Goal: Task Accomplishment & Management: Manage account settings

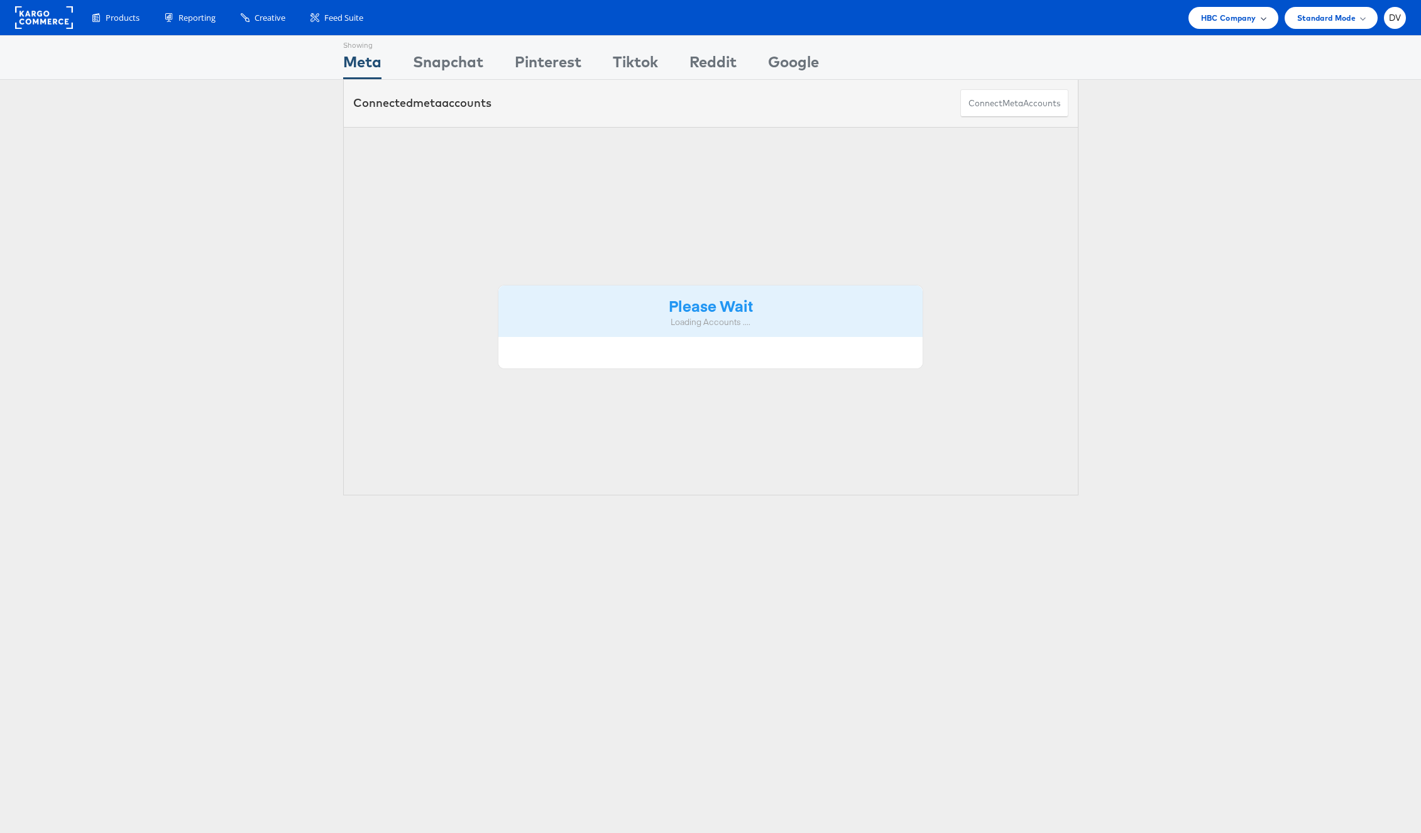
click at [1201, 16] on span "HBC Company" at bounding box center [1228, 17] width 55 height 13
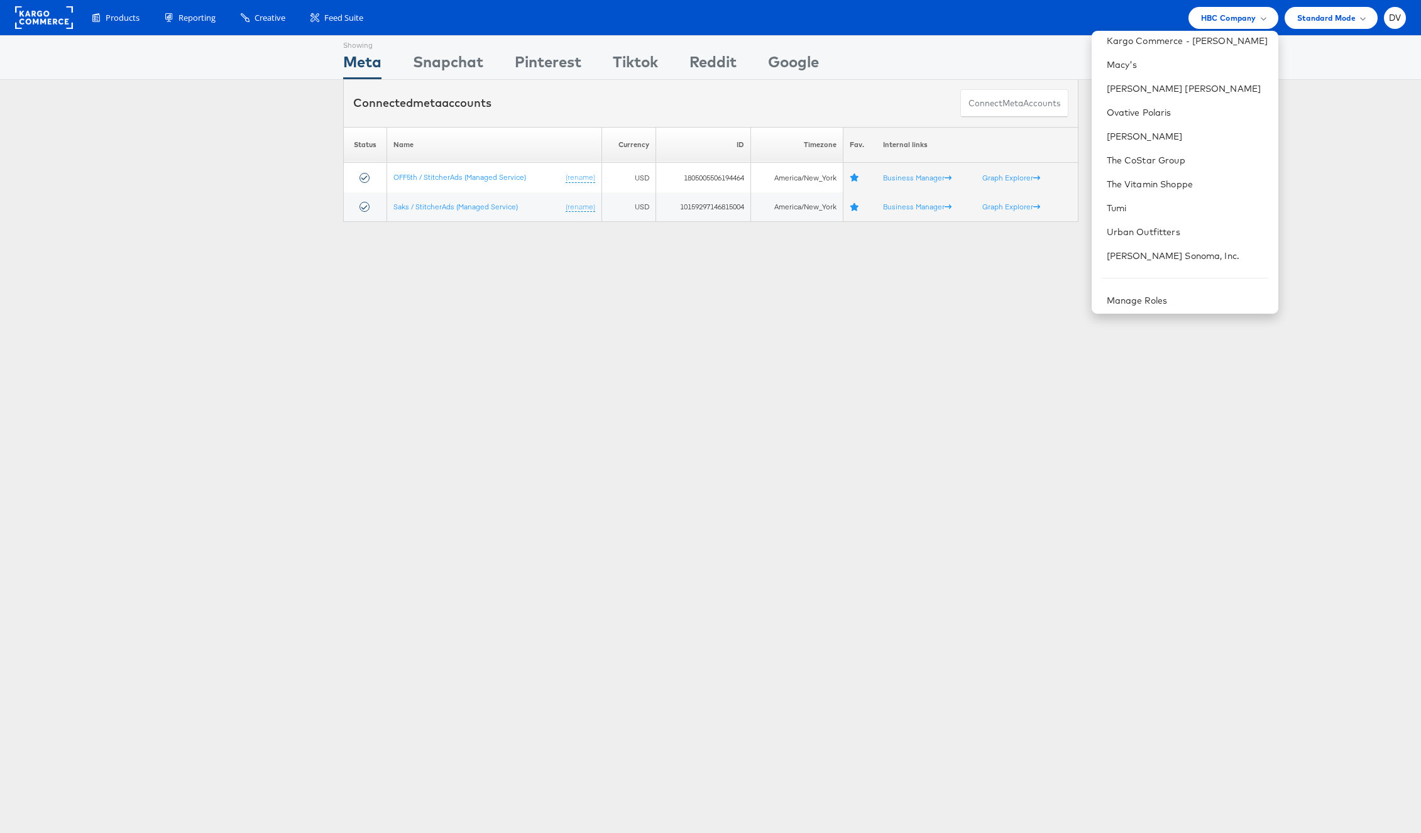
scroll to position [177, 0]
click at [1154, 226] on link "Urban Outfitters" at bounding box center [1188, 228] width 162 height 13
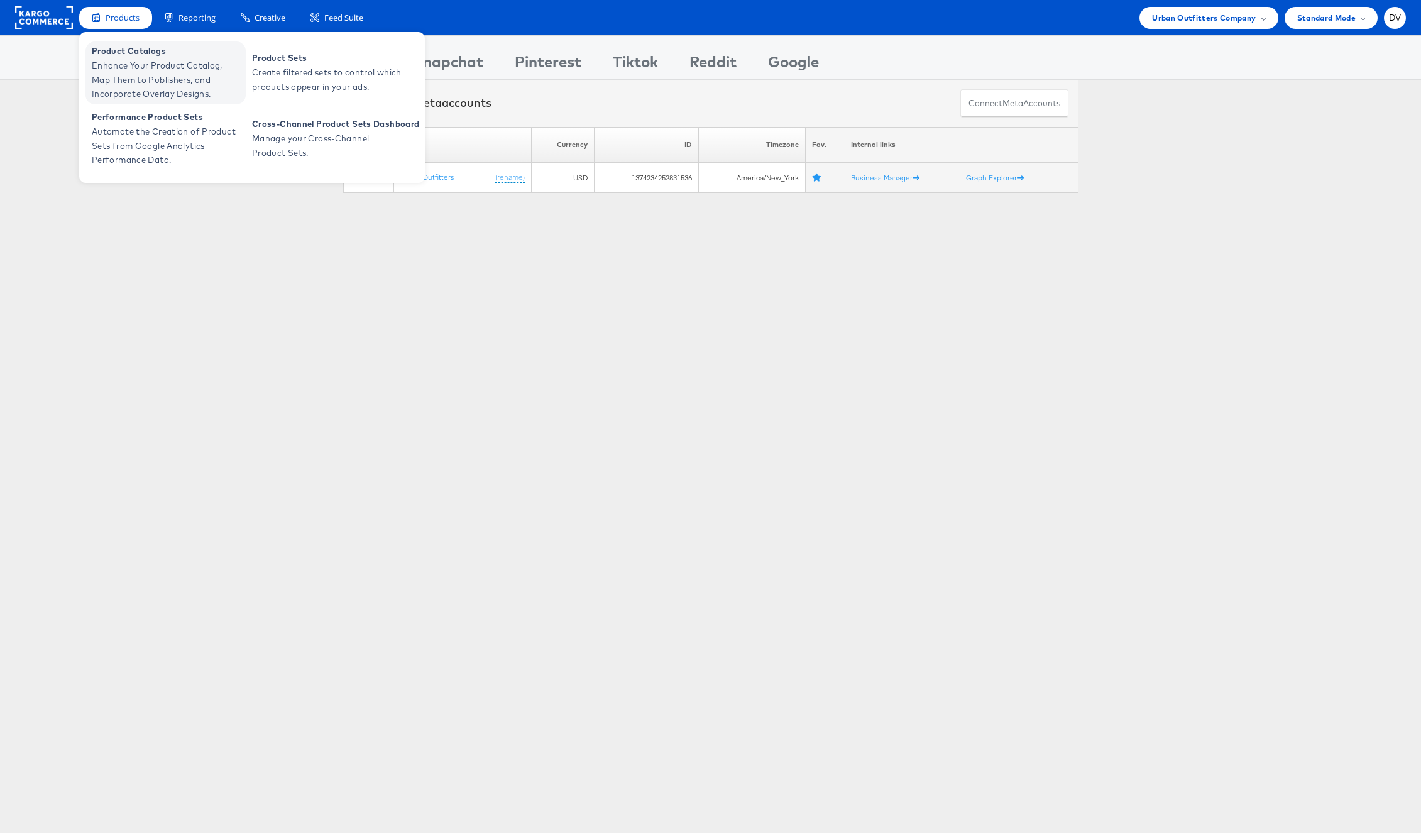
click at [130, 79] on span "Enhance Your Product Catalog, Map Them to Publishers, and Incorporate Overlay D…" at bounding box center [167, 79] width 151 height 43
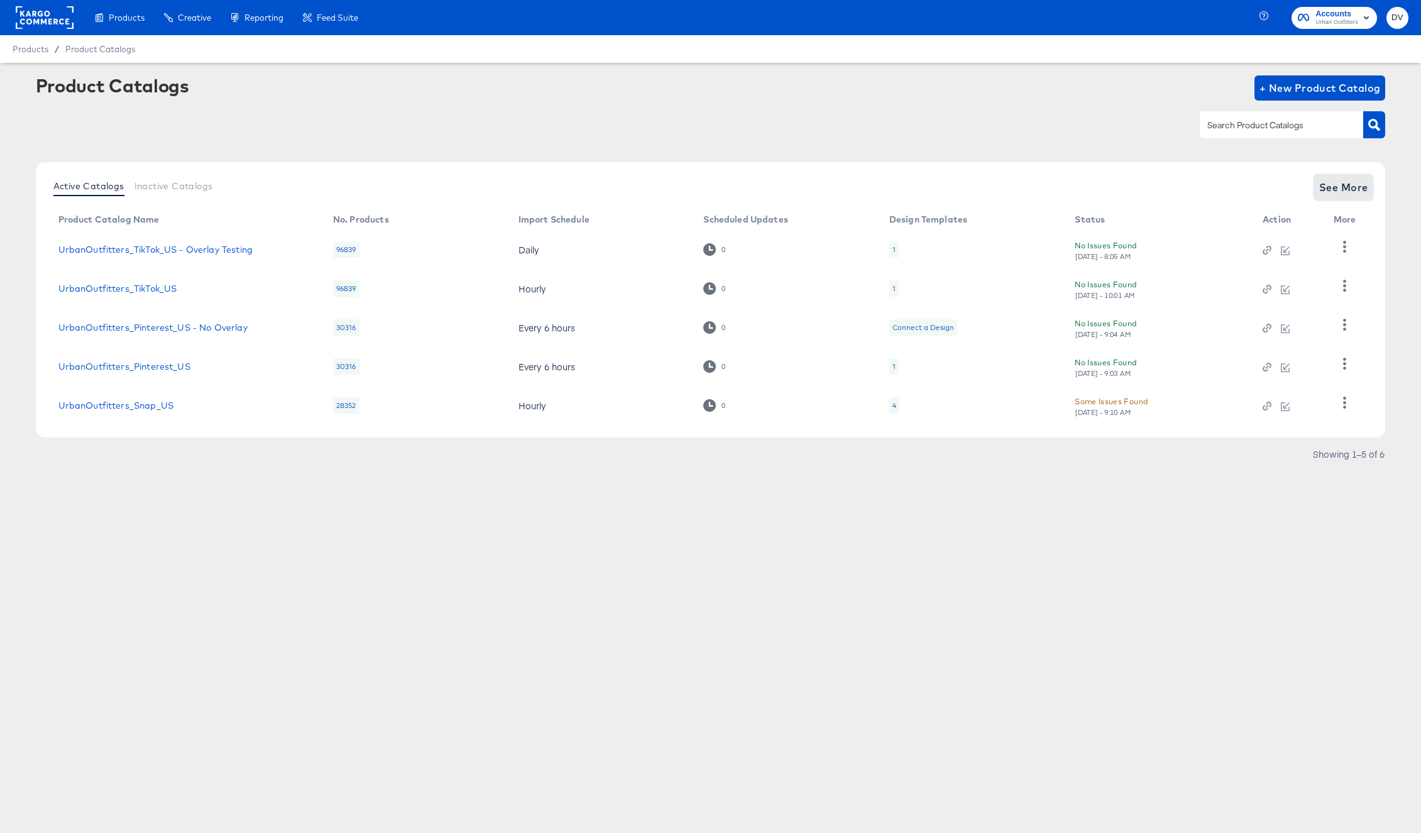
click at [1348, 183] on span "See More" at bounding box center [1344, 188] width 49 height 18
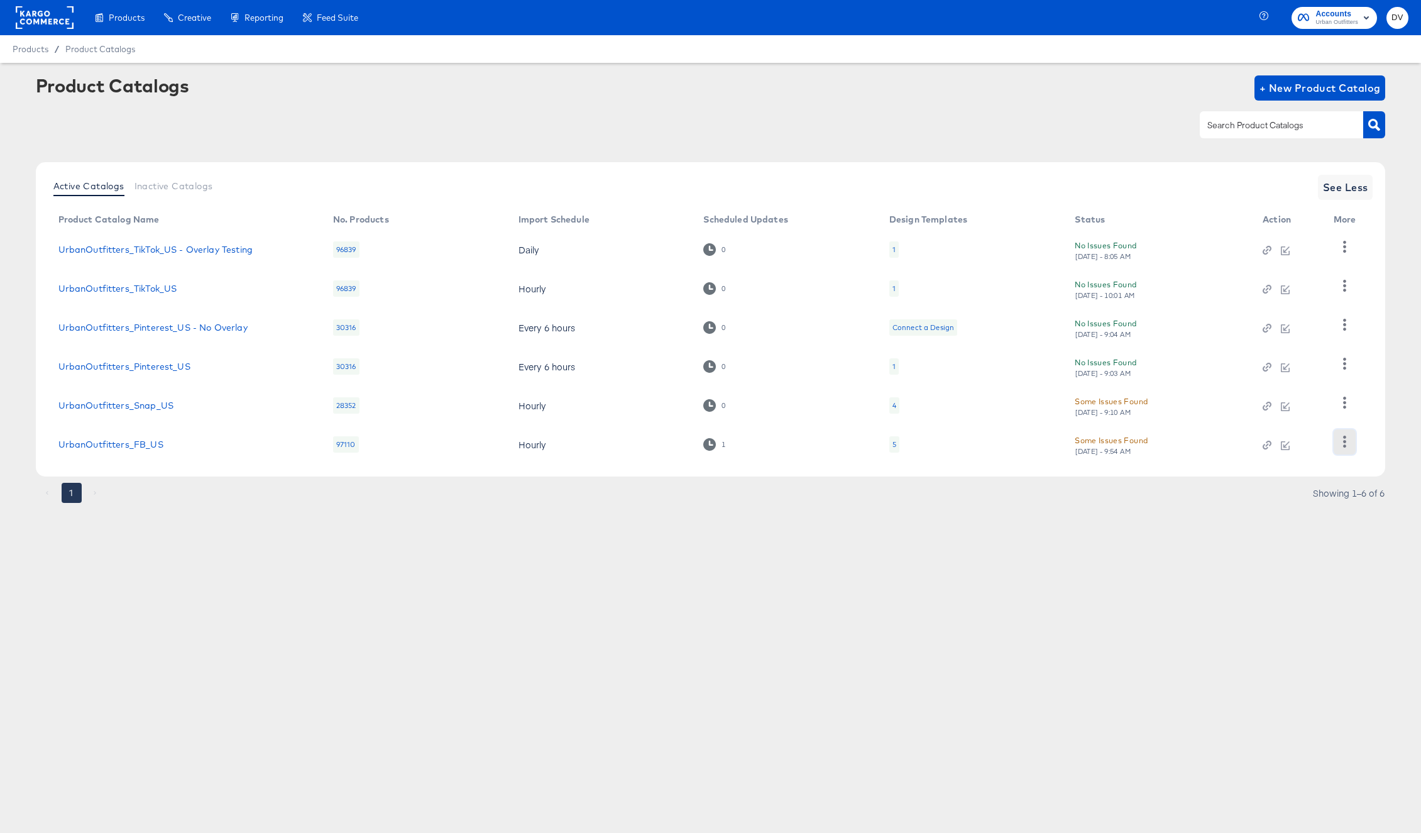
click at [1348, 439] on icon "button" at bounding box center [1345, 442] width 12 height 12
click at [999, 589] on div "Products Creative Reporting Feed Suite Accounts Urban Outfitters DV Products / …" at bounding box center [710, 416] width 1421 height 833
click at [336, 510] on article "Product Catalogs + New Product Catalog Active Catalogs Inactive Catalogs See Le…" at bounding box center [710, 305] width 1421 height 484
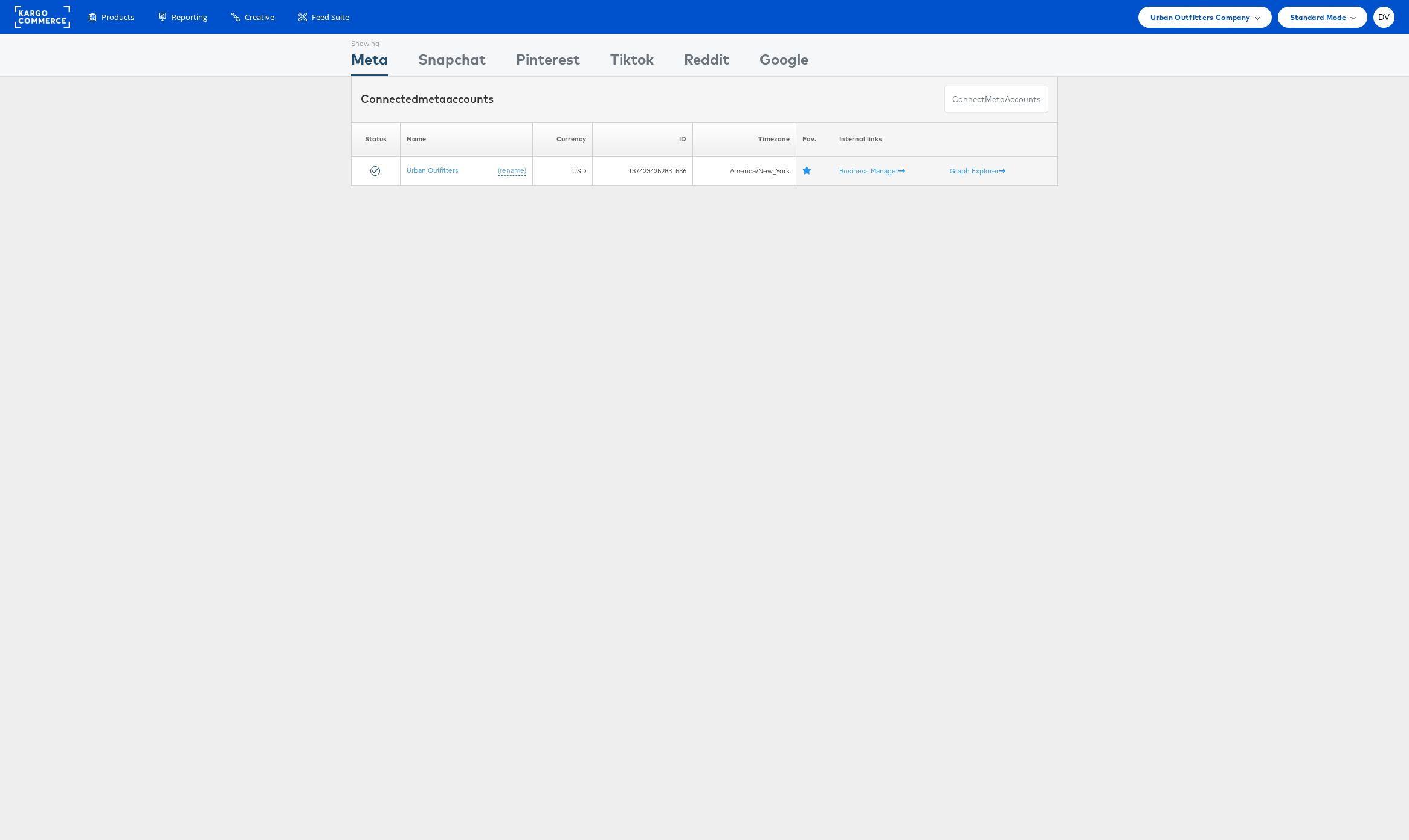
click at [1202, 22] on span "Urban Outfitters Company" at bounding box center [1200, 16] width 100 height 12
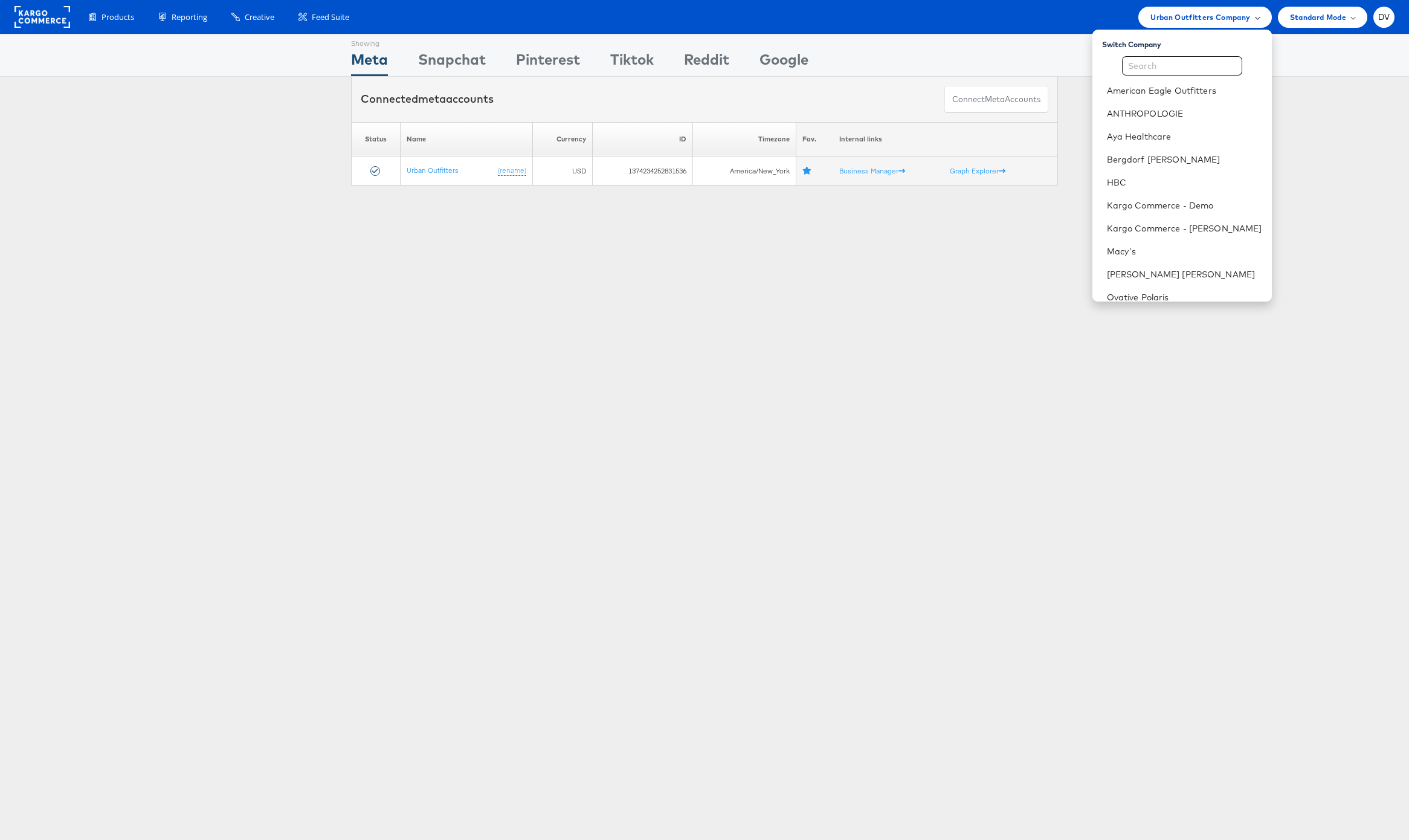
click at [1202, 22] on span "Urban Outfitters Company" at bounding box center [1200, 16] width 100 height 12
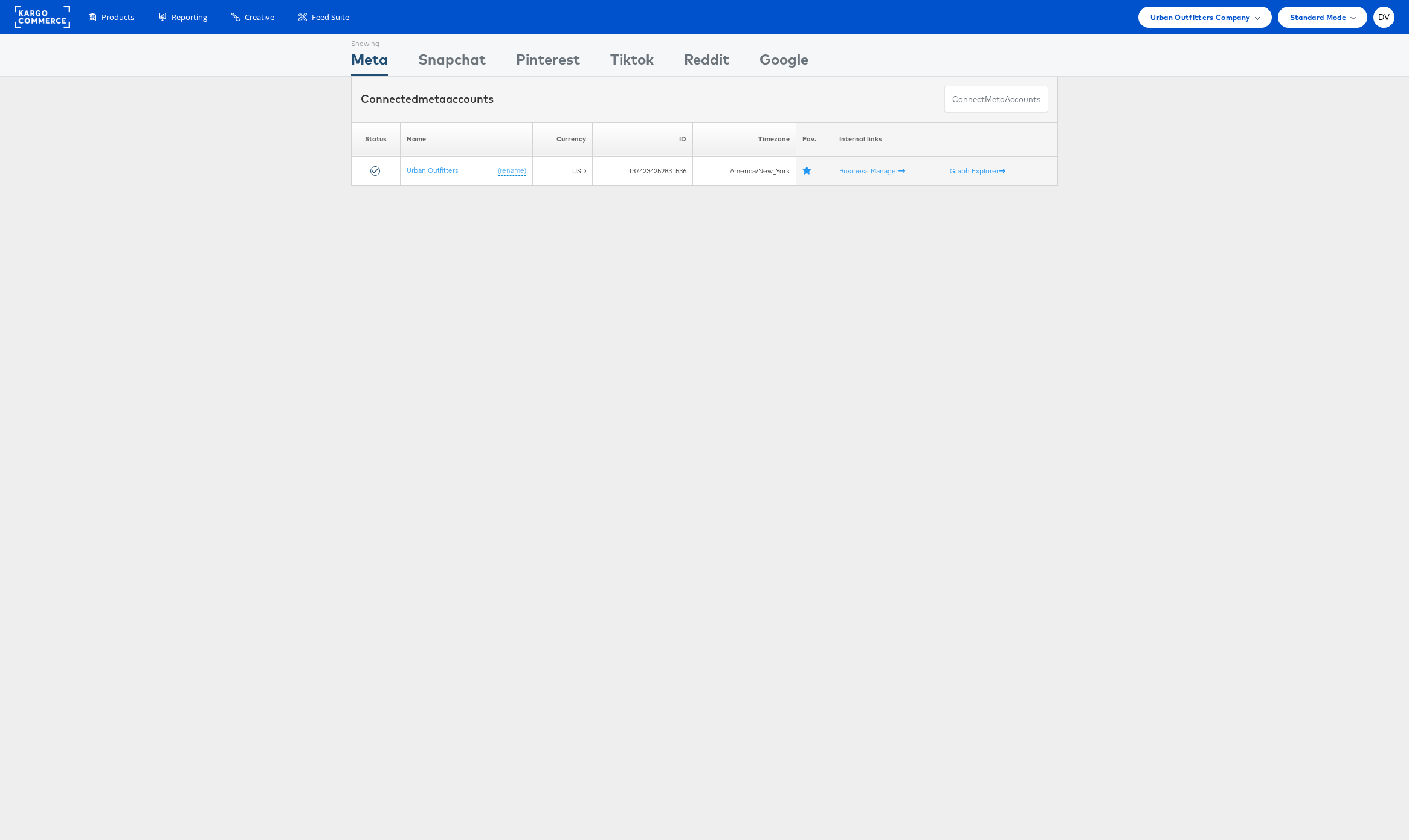
click at [1163, 20] on span "Urban Outfitters Company" at bounding box center [1200, 16] width 100 height 12
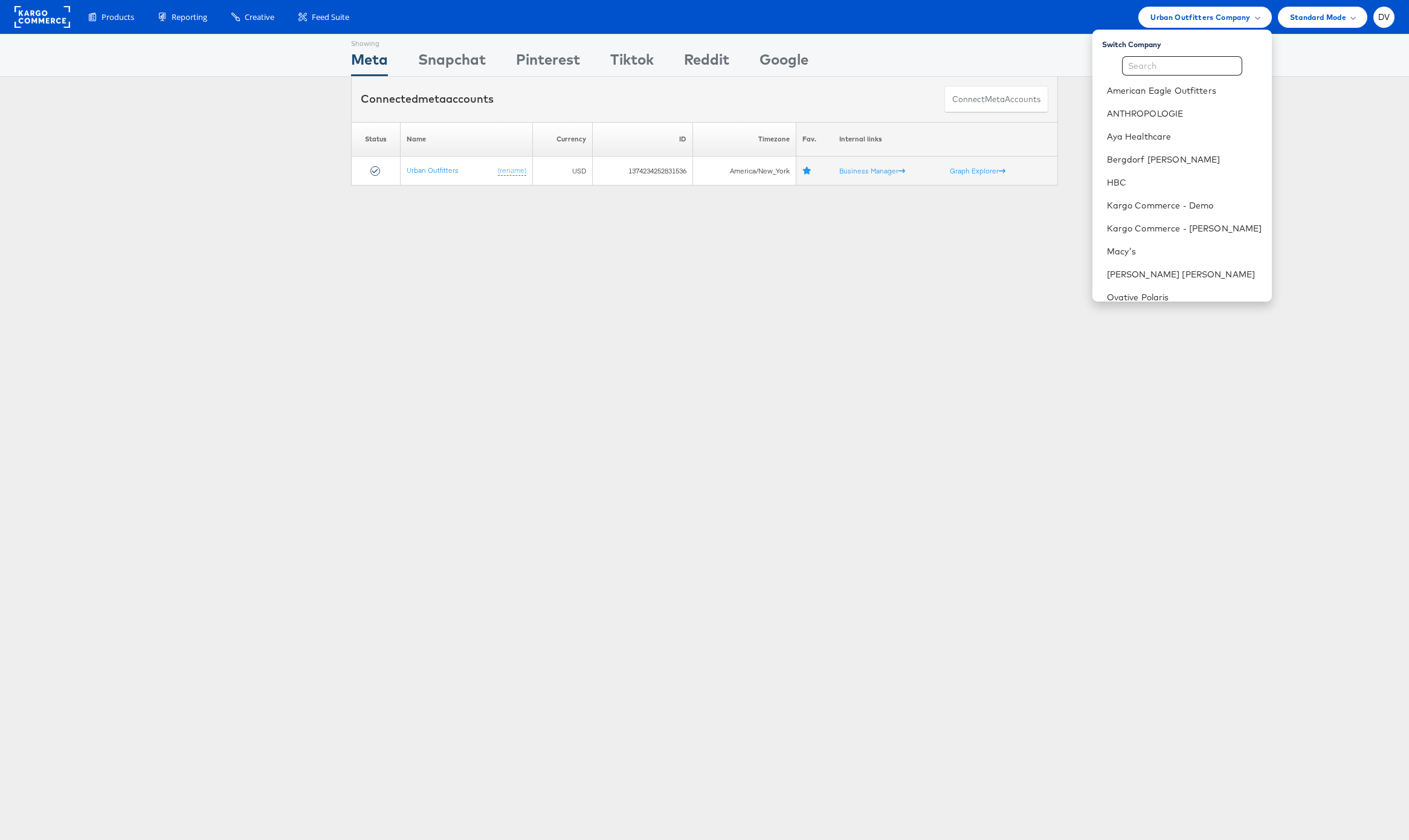
scroll to position [170, 0]
click at [1165, 246] on link "Williams Sonoma, Inc." at bounding box center [1185, 242] width 156 height 12
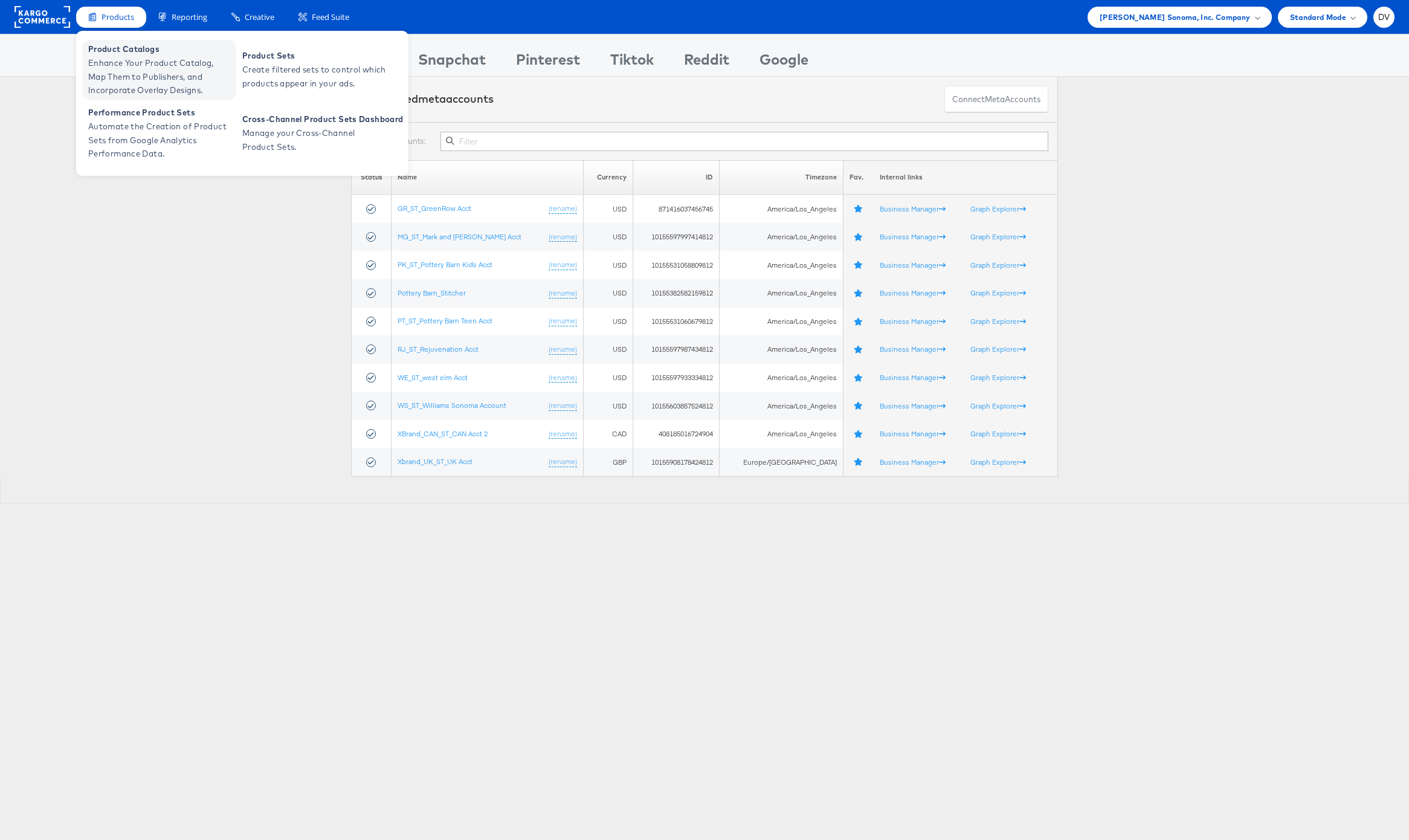
click at [125, 60] on span "Enhance Your Product Catalog, Map Them to Publishers, and Incorporate Overlay D…" at bounding box center [161, 76] width 145 height 41
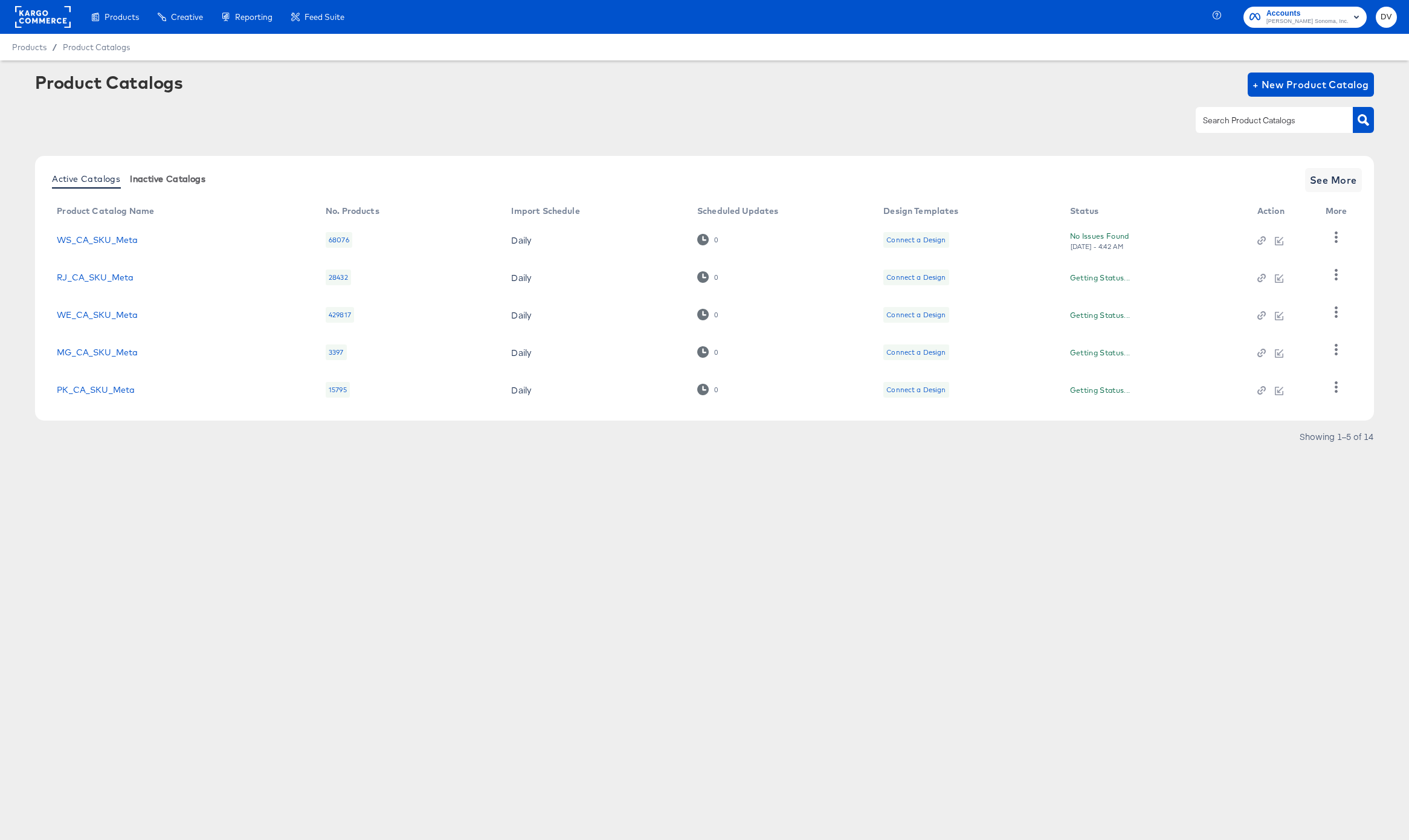
click at [156, 180] on span "Inactive Catalogs" at bounding box center [167, 179] width 76 height 10
click at [1339, 180] on span "See More" at bounding box center [1333, 181] width 47 height 17
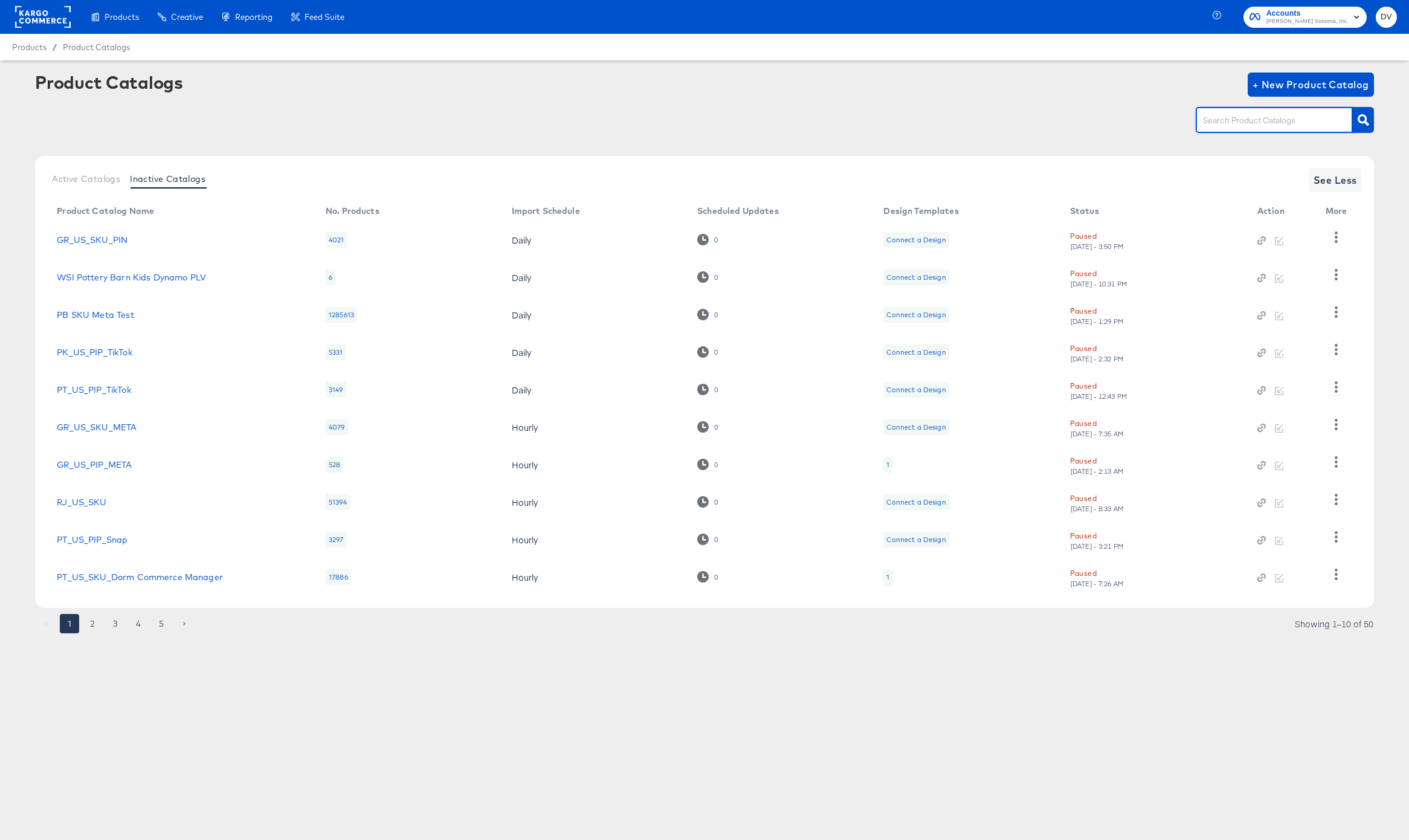
click at [1247, 128] on input "text" at bounding box center [1265, 120] width 129 height 13
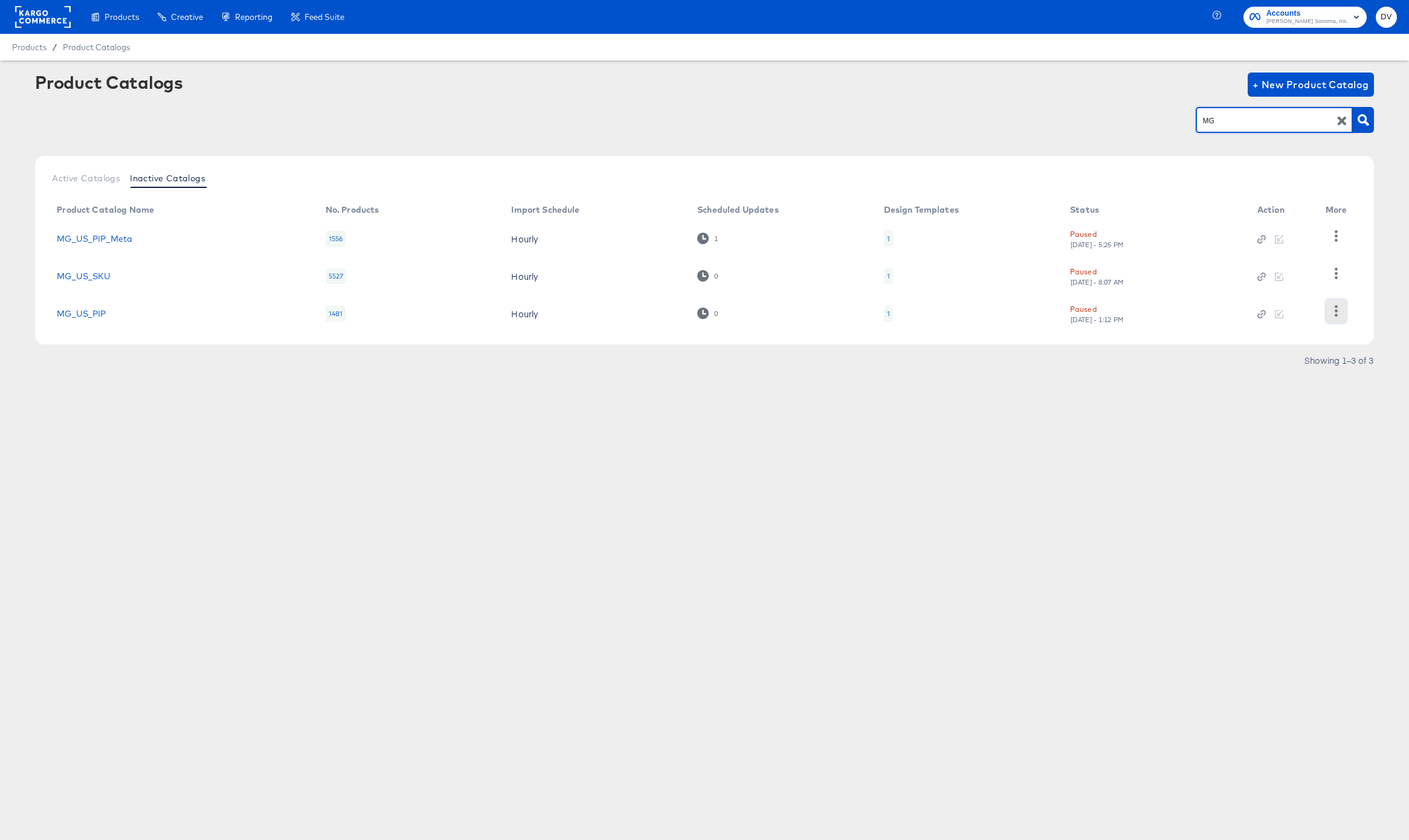
click at [1340, 313] on icon "button" at bounding box center [1336, 310] width 12 height 12
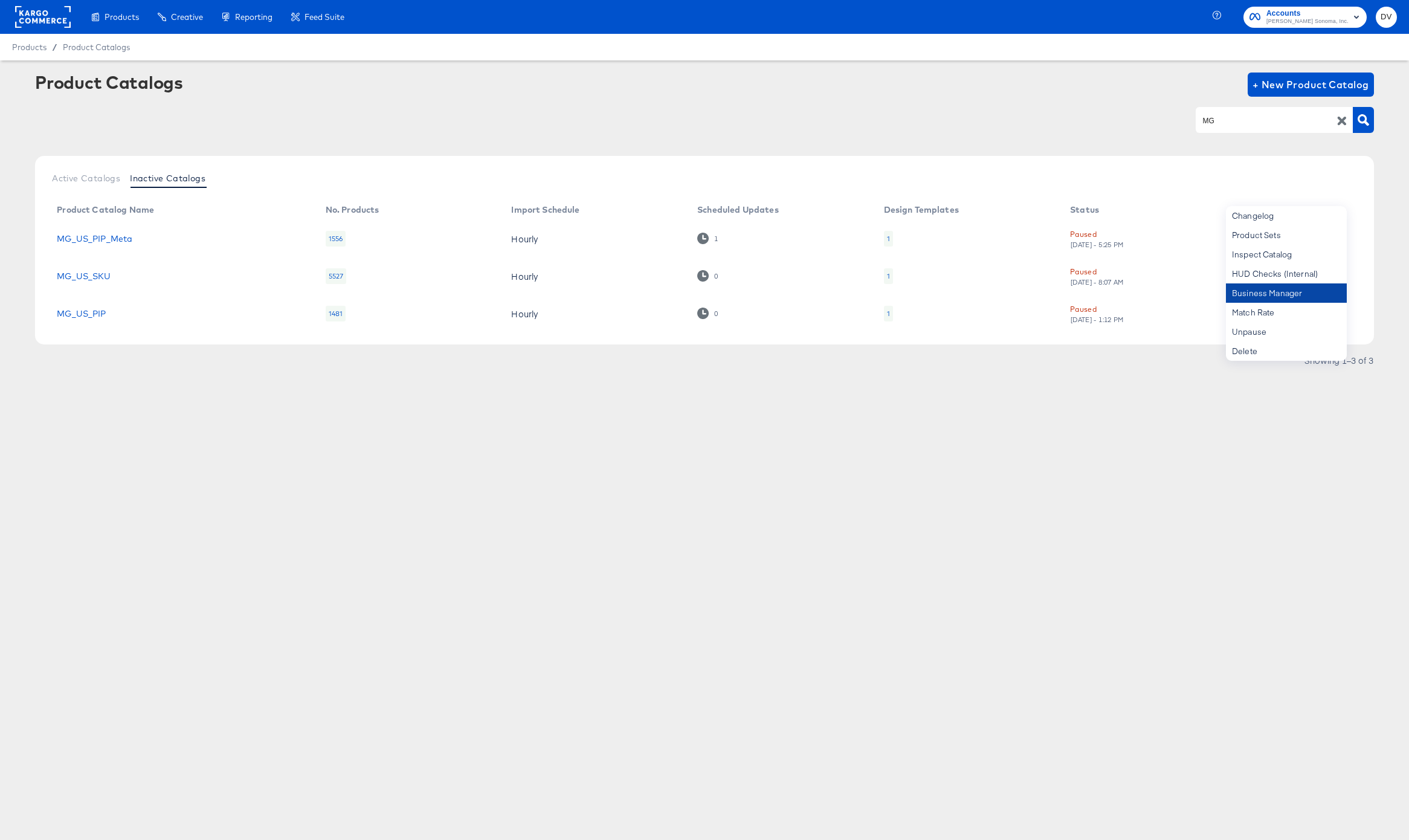
click at [1314, 298] on div "Business Manager" at bounding box center [1287, 293] width 121 height 19
click at [654, 435] on div "Products Creative Reporting Feed Suite Accounts Williams Sonoma, Inc. DV Produc…" at bounding box center [704, 420] width 1409 height 840
click at [1331, 271] on icon "button" at bounding box center [1336, 273] width 12 height 12
click at [1308, 292] on div "Business Manager" at bounding box center [1287, 293] width 121 height 19
click at [1003, 432] on div "Products Creative Reporting Feed Suite Accounts Williams Sonoma, Inc. DV Produc…" at bounding box center [704, 420] width 1409 height 840
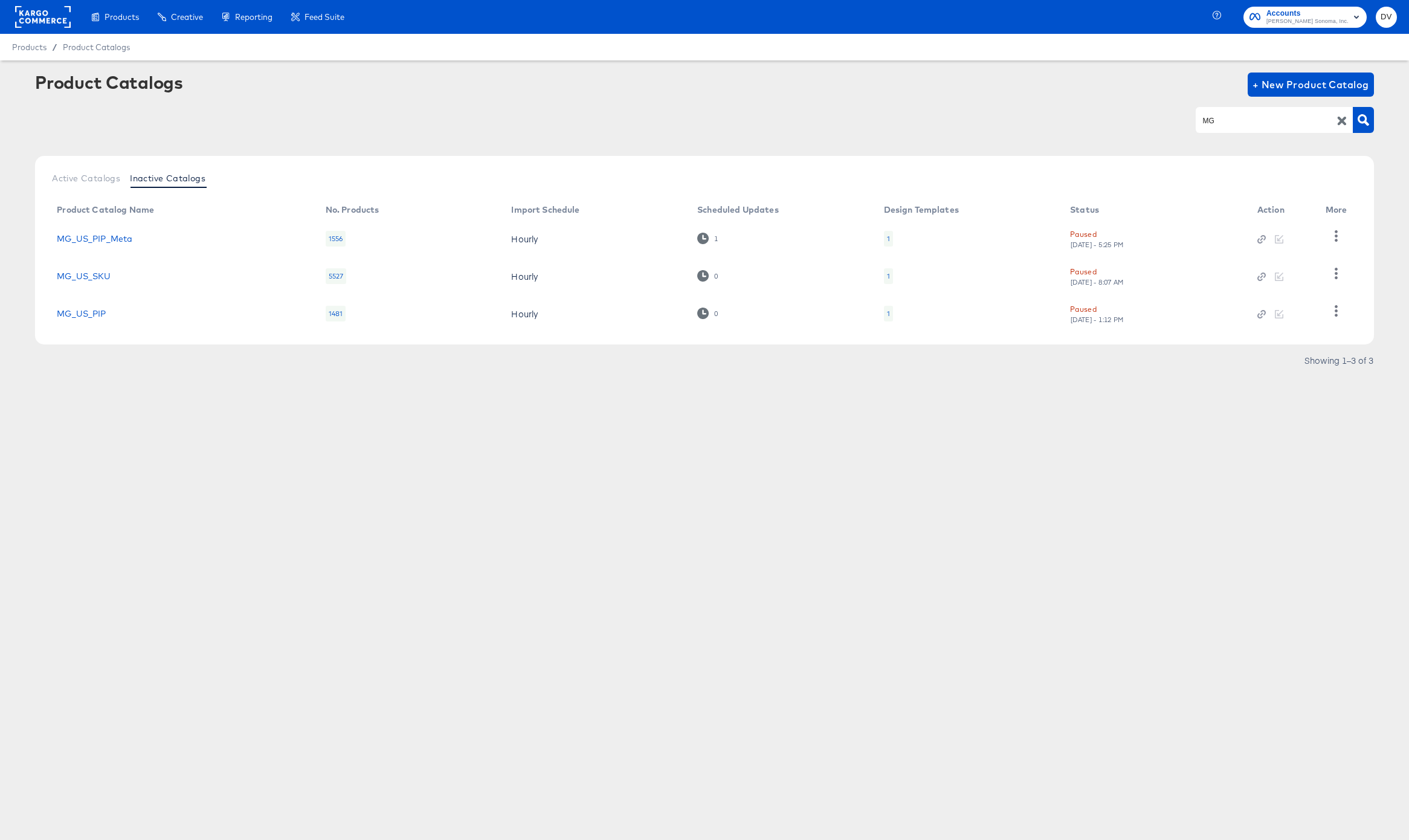
click at [1128, 590] on div "Products Creative Reporting Feed Suite Accounts Williams Sonoma, Inc. DV Produc…" at bounding box center [704, 420] width 1409 height 840
click at [1256, 118] on input "MG" at bounding box center [1265, 120] width 129 height 13
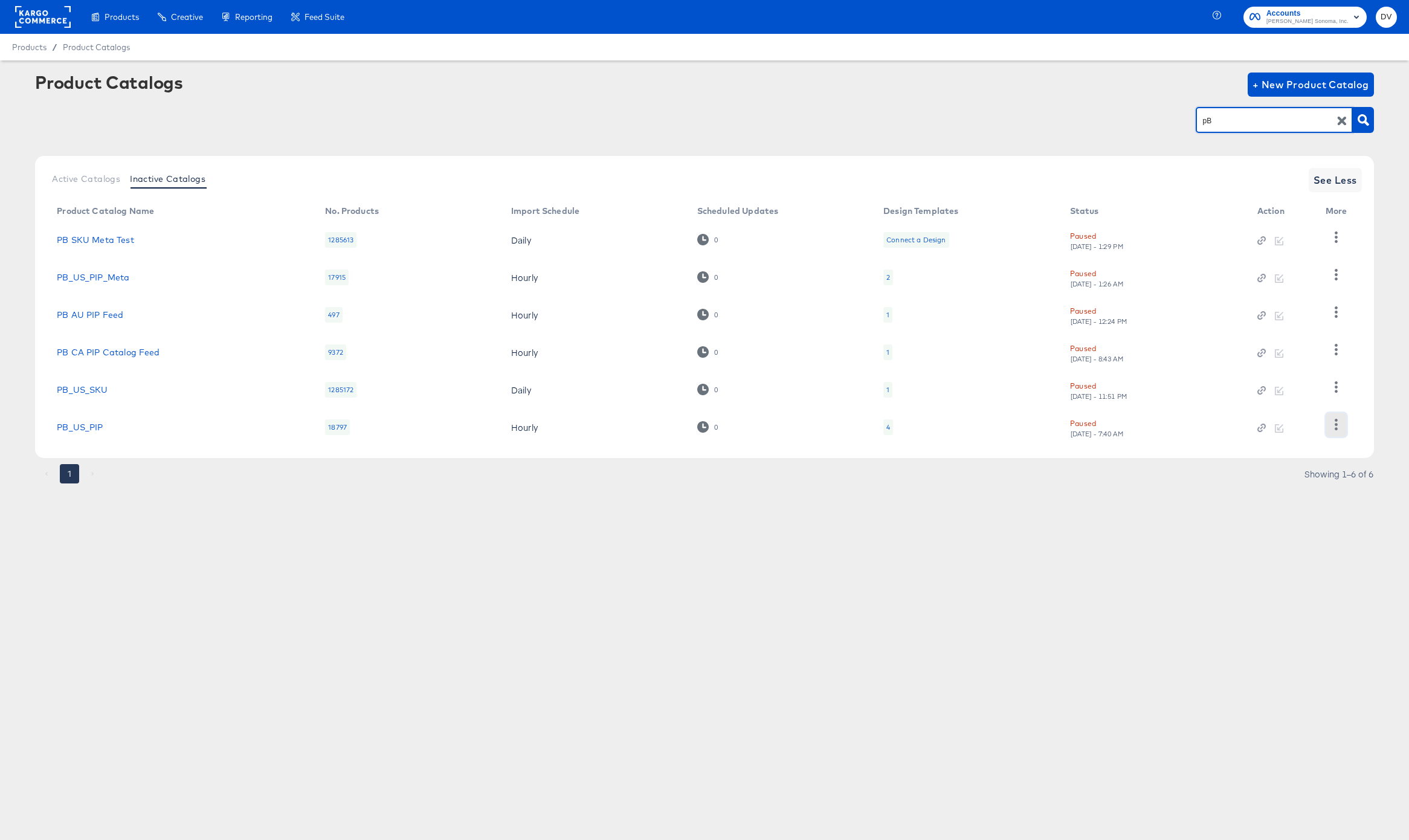
click at [1333, 429] on icon "button" at bounding box center [1336, 425] width 12 height 12
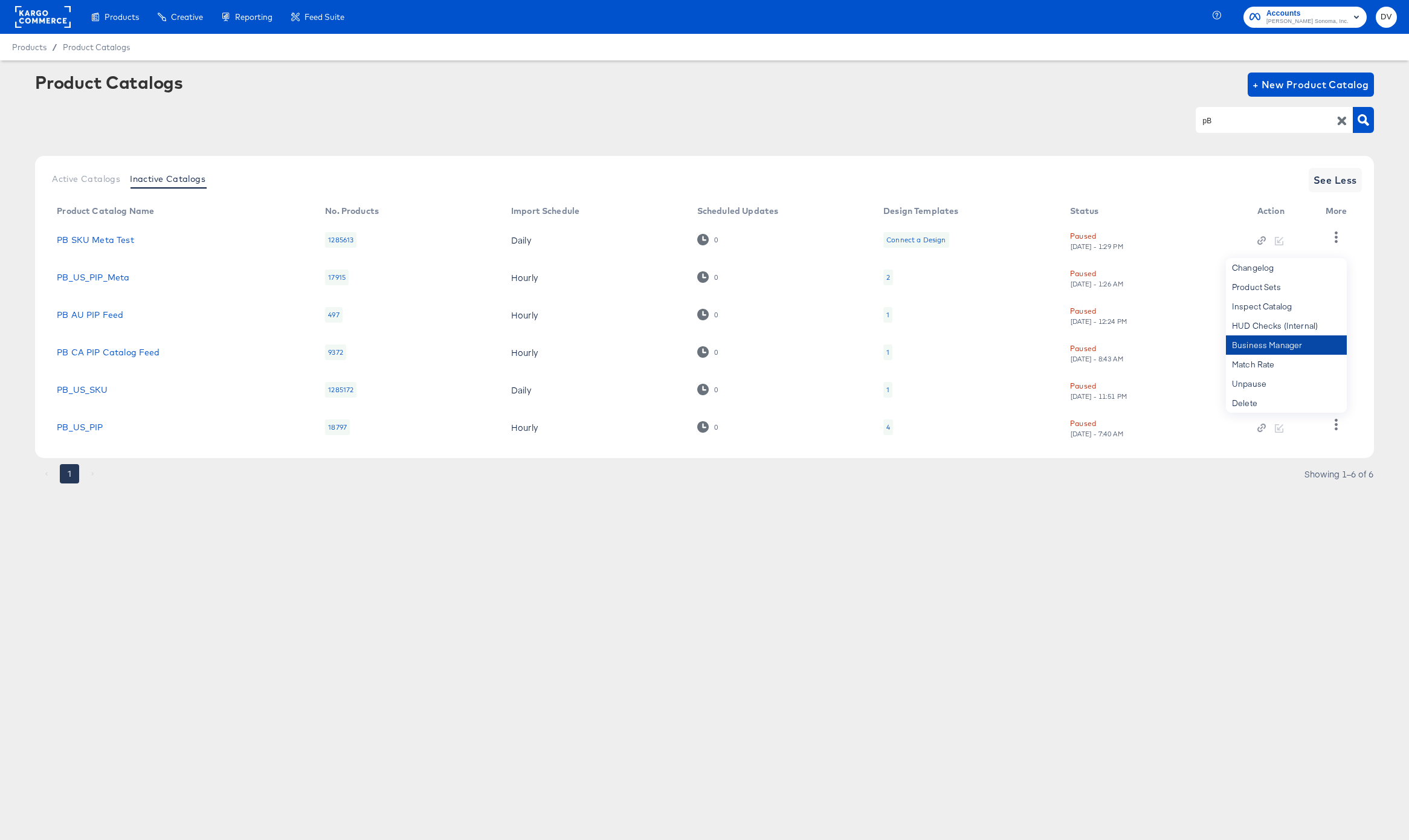
click at [1289, 351] on div "Business Manager" at bounding box center [1287, 345] width 121 height 19
click at [1089, 607] on div "Products Creative Reporting Feed Suite Accounts Williams Sonoma, Inc. DV Produc…" at bounding box center [704, 420] width 1409 height 840
click at [1341, 387] on icon "button" at bounding box center [1336, 387] width 12 height 12
click at [1282, 313] on div "Business Manager" at bounding box center [1287, 308] width 121 height 19
click at [1171, 577] on div "Products Creative Reporting Feed Suite Accounts Williams Sonoma, Inc. DV Produc…" at bounding box center [704, 420] width 1409 height 840
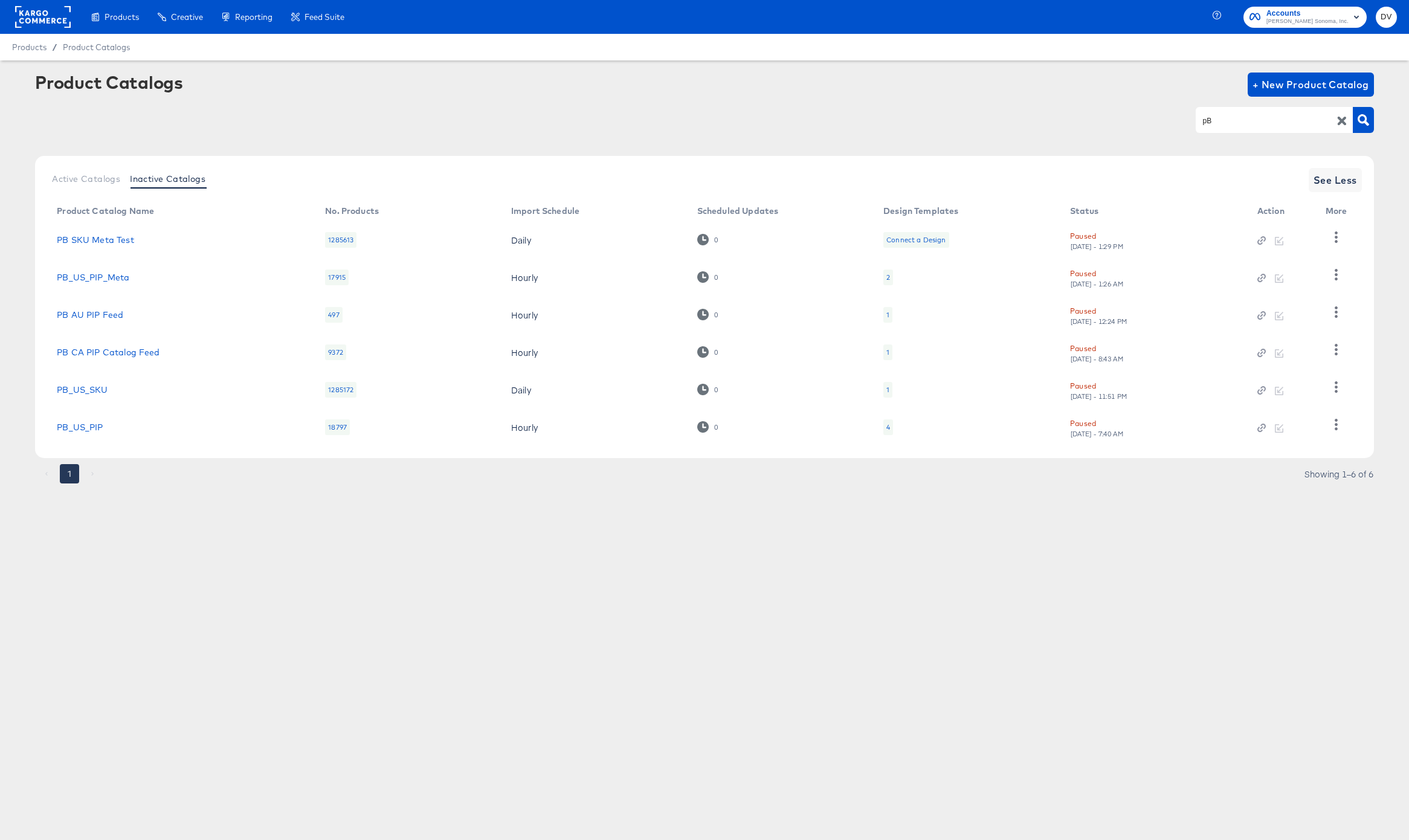
click at [1235, 128] on input "pB" at bounding box center [1265, 120] width 129 height 13
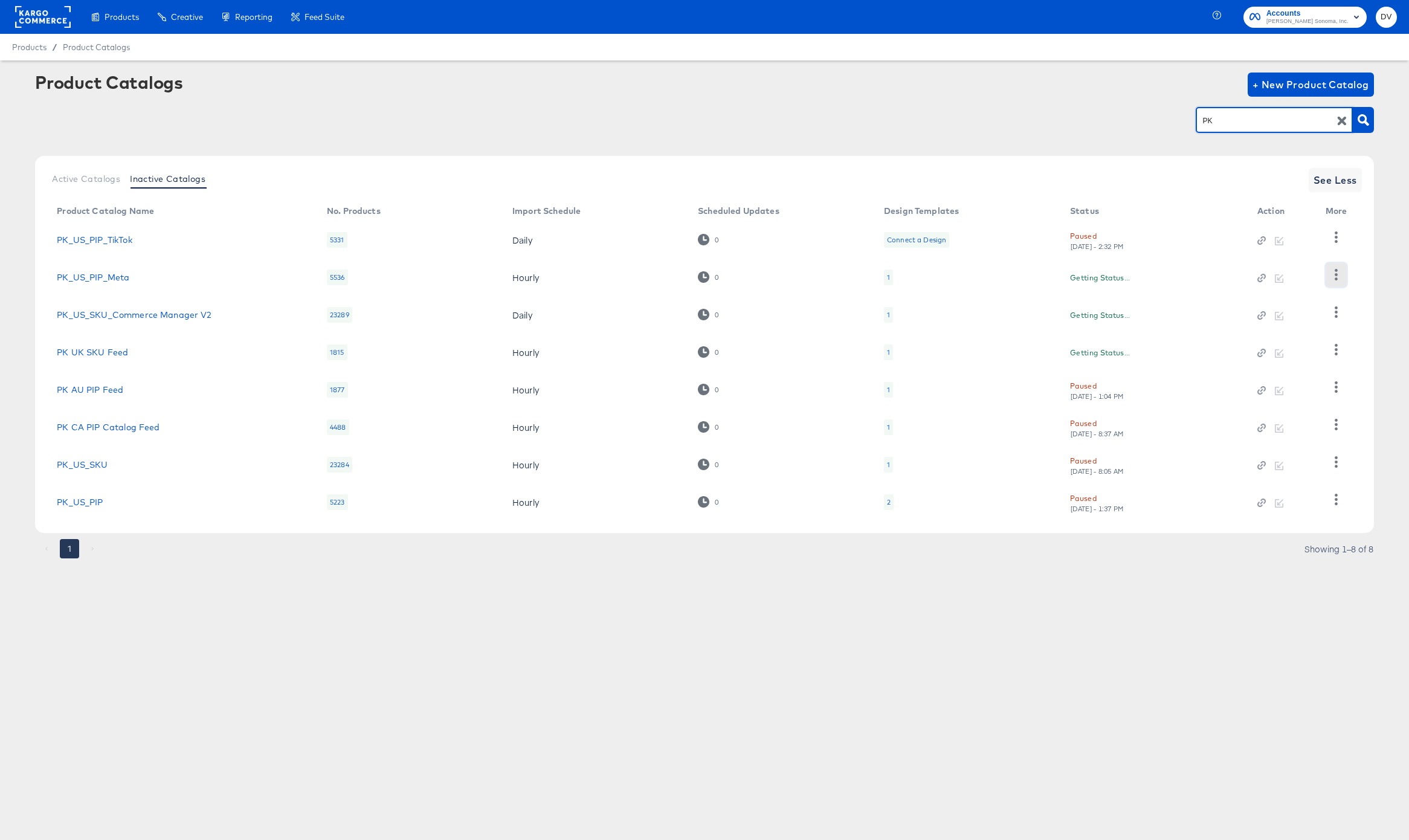
click at [1330, 278] on icon "button" at bounding box center [1336, 275] width 12 height 12
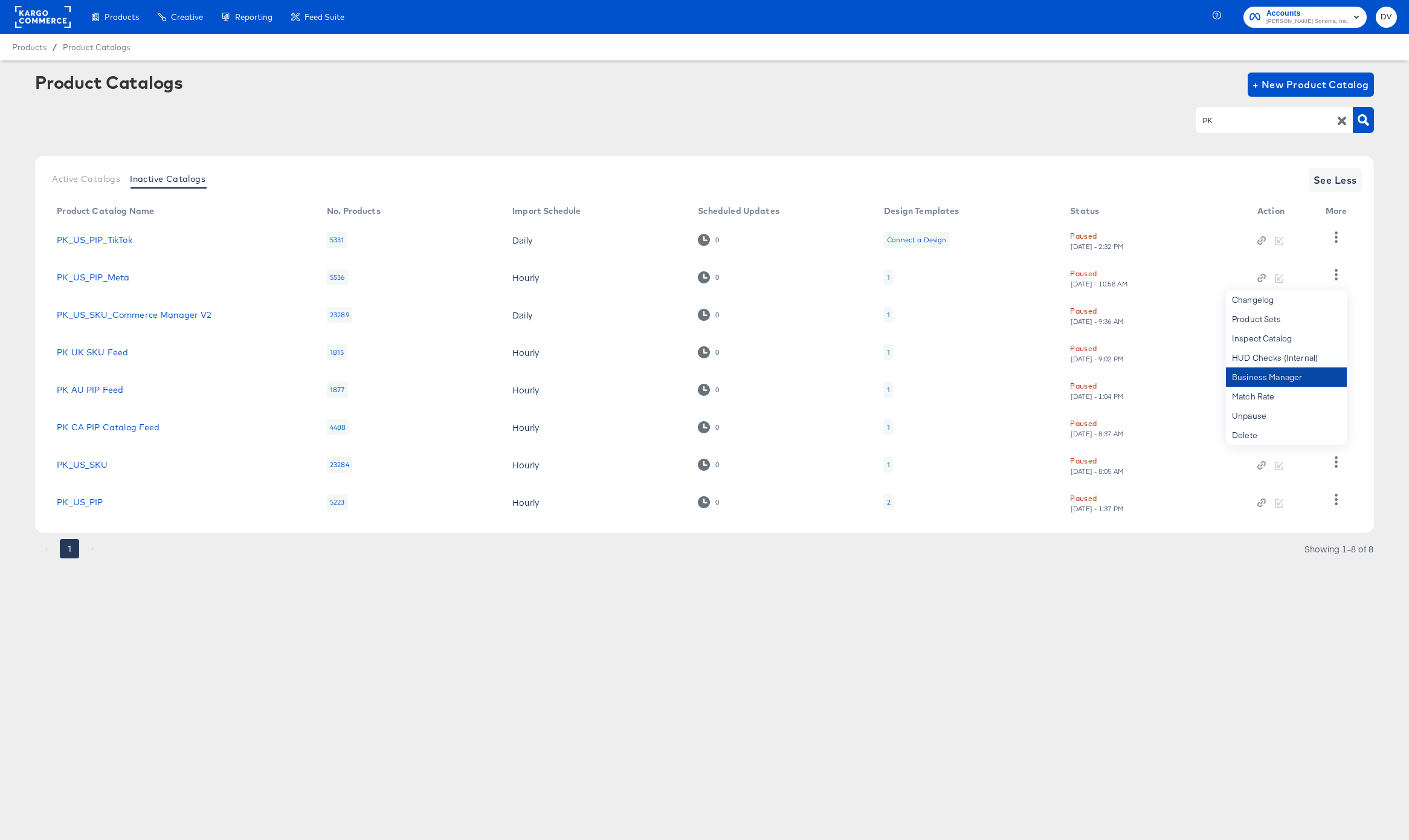
click at [1299, 379] on div "Business Manager" at bounding box center [1287, 377] width 121 height 19
click at [710, 700] on div "Products Creative Reporting Feed Suite Accounts Williams Sonoma, Inc. DV Produc…" at bounding box center [704, 420] width 1409 height 840
click at [1332, 462] on icon "button" at bounding box center [1336, 462] width 12 height 12
click at [1266, 383] on div "Business Manager" at bounding box center [1287, 383] width 121 height 19
click at [1209, 128] on div "PK" at bounding box center [1273, 119] width 157 height 25
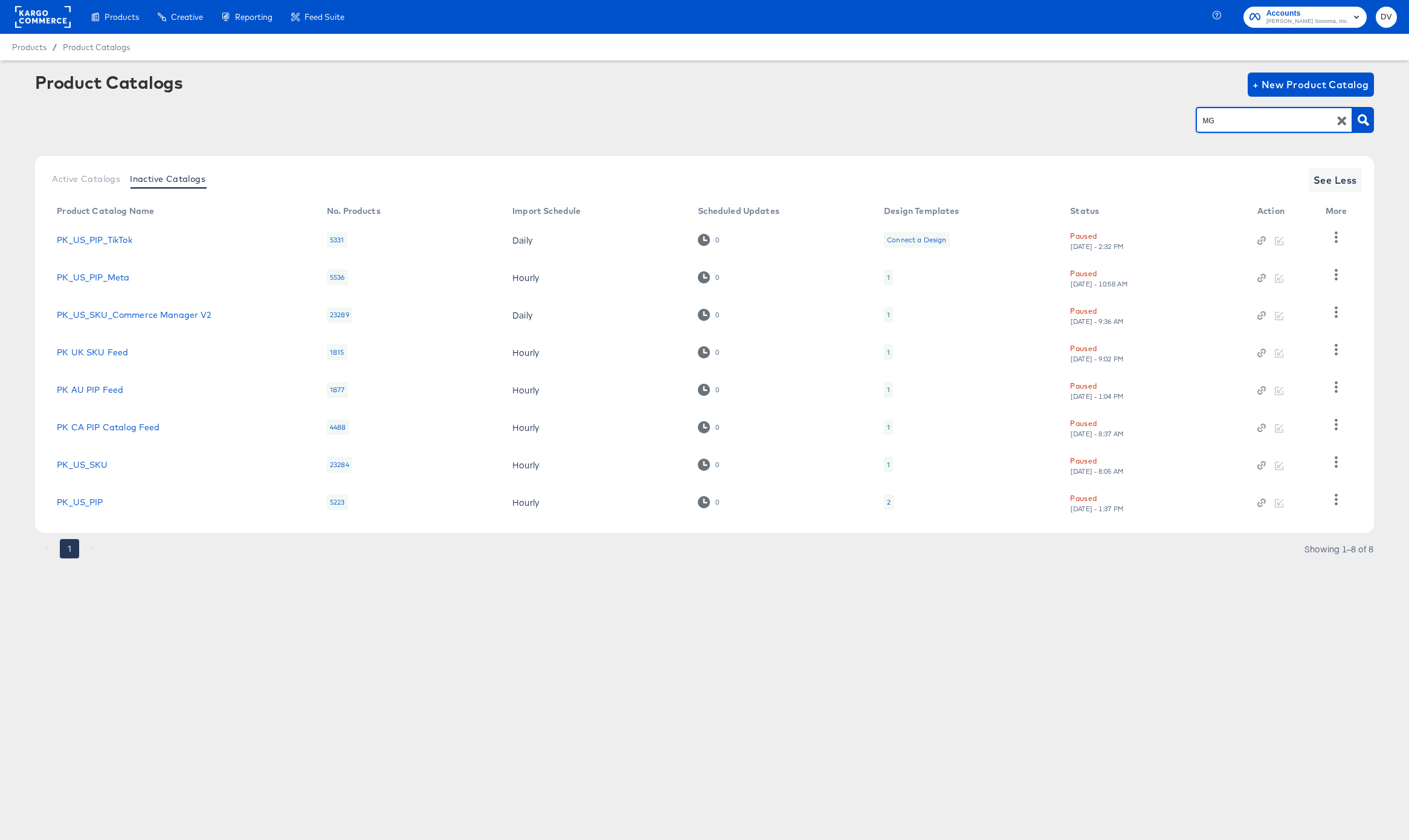
type input "MG"
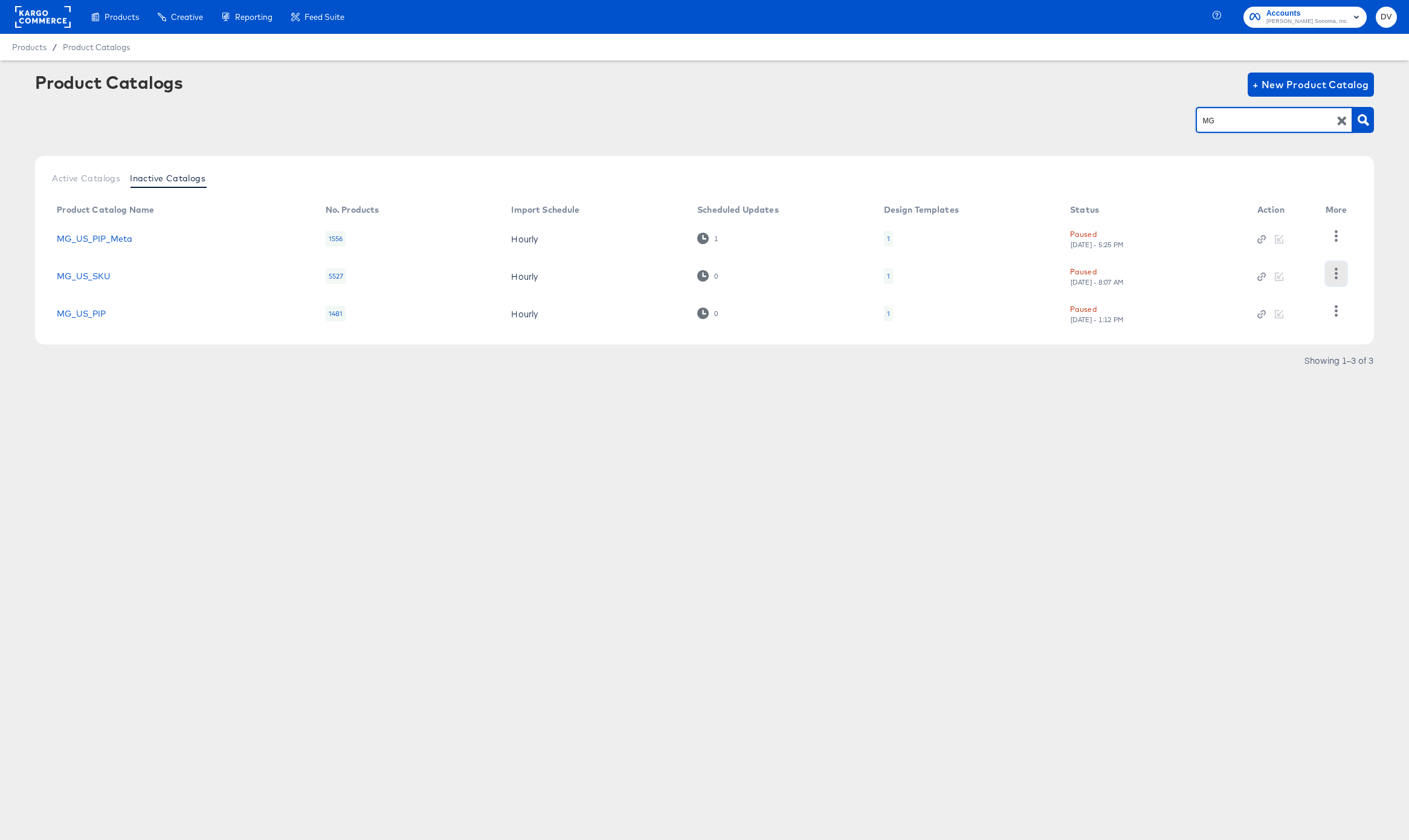
click at [1329, 274] on button "button" at bounding box center [1336, 273] width 21 height 24
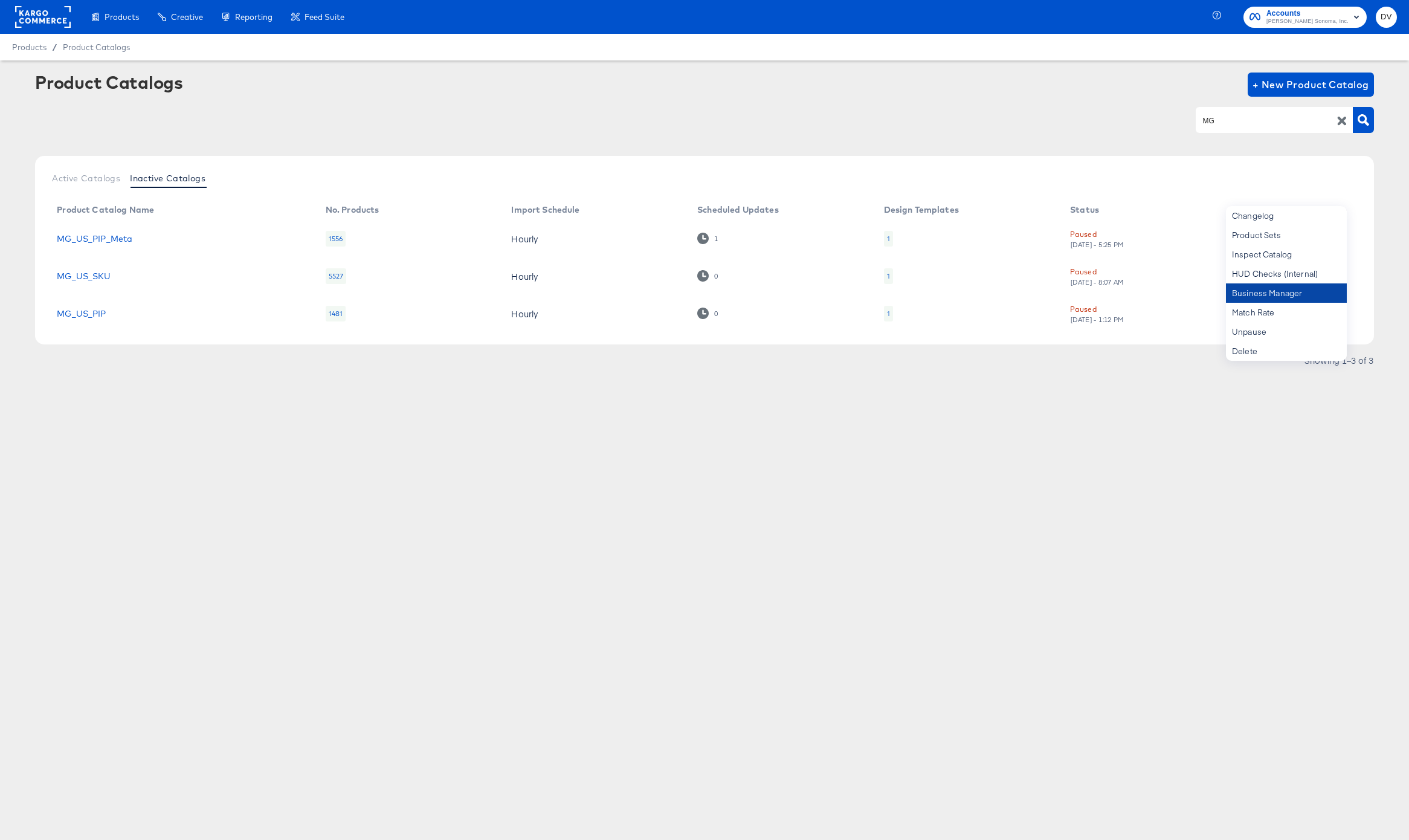
click at [1300, 291] on div "Business Manager" at bounding box center [1287, 293] width 121 height 19
drag, startPoint x: 541, startPoint y: 107, endPoint x: 515, endPoint y: 107, distance: 26.0
click at [541, 107] on div "MG" at bounding box center [704, 120] width 1338 height 27
click at [22, 17] on rect at bounding box center [43, 16] width 56 height 22
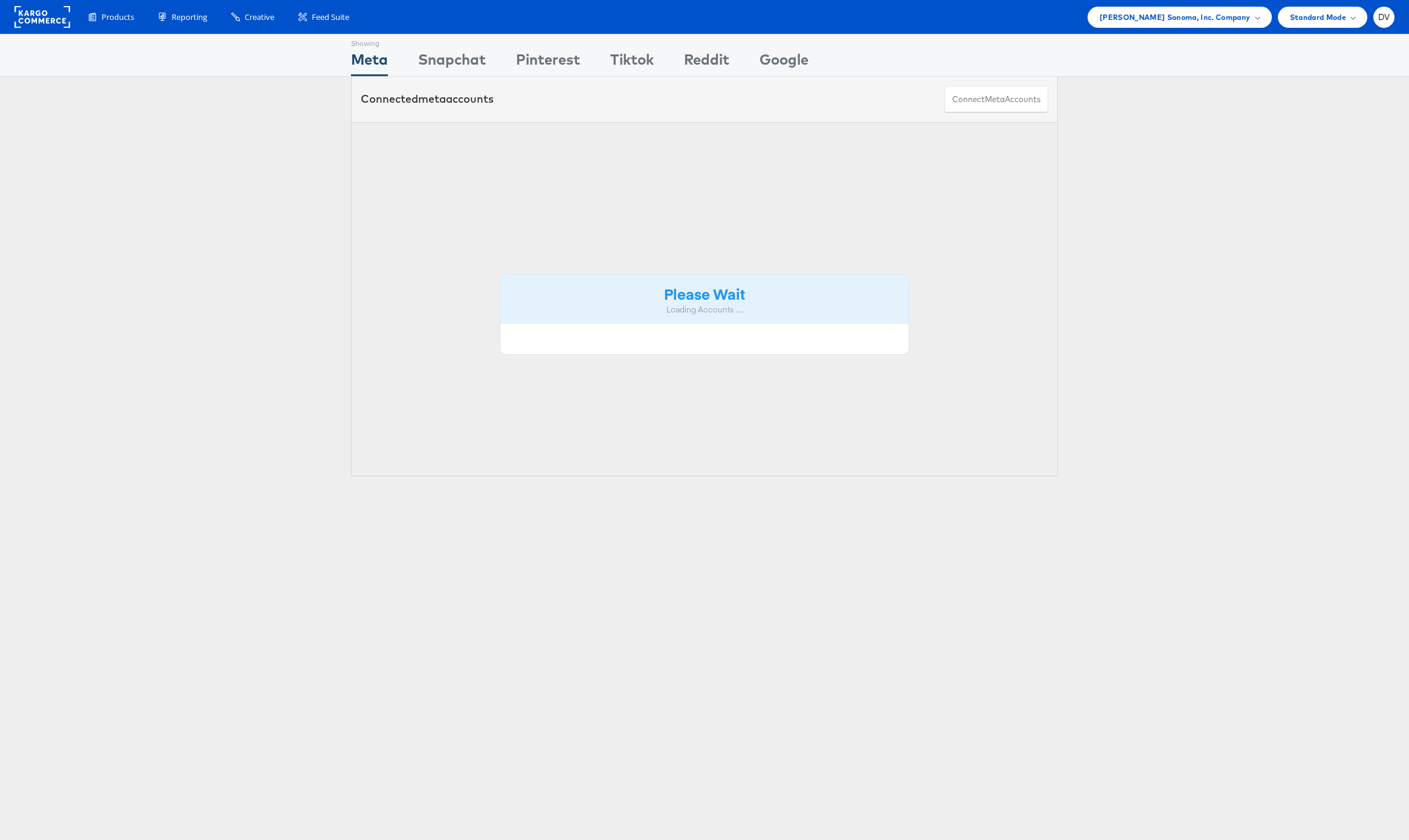
click at [1174, 28] on div "Products Product Catalogs Enhance Your Product Catalog, Map Them to Publishers,…" at bounding box center [704, 16] width 1409 height 34
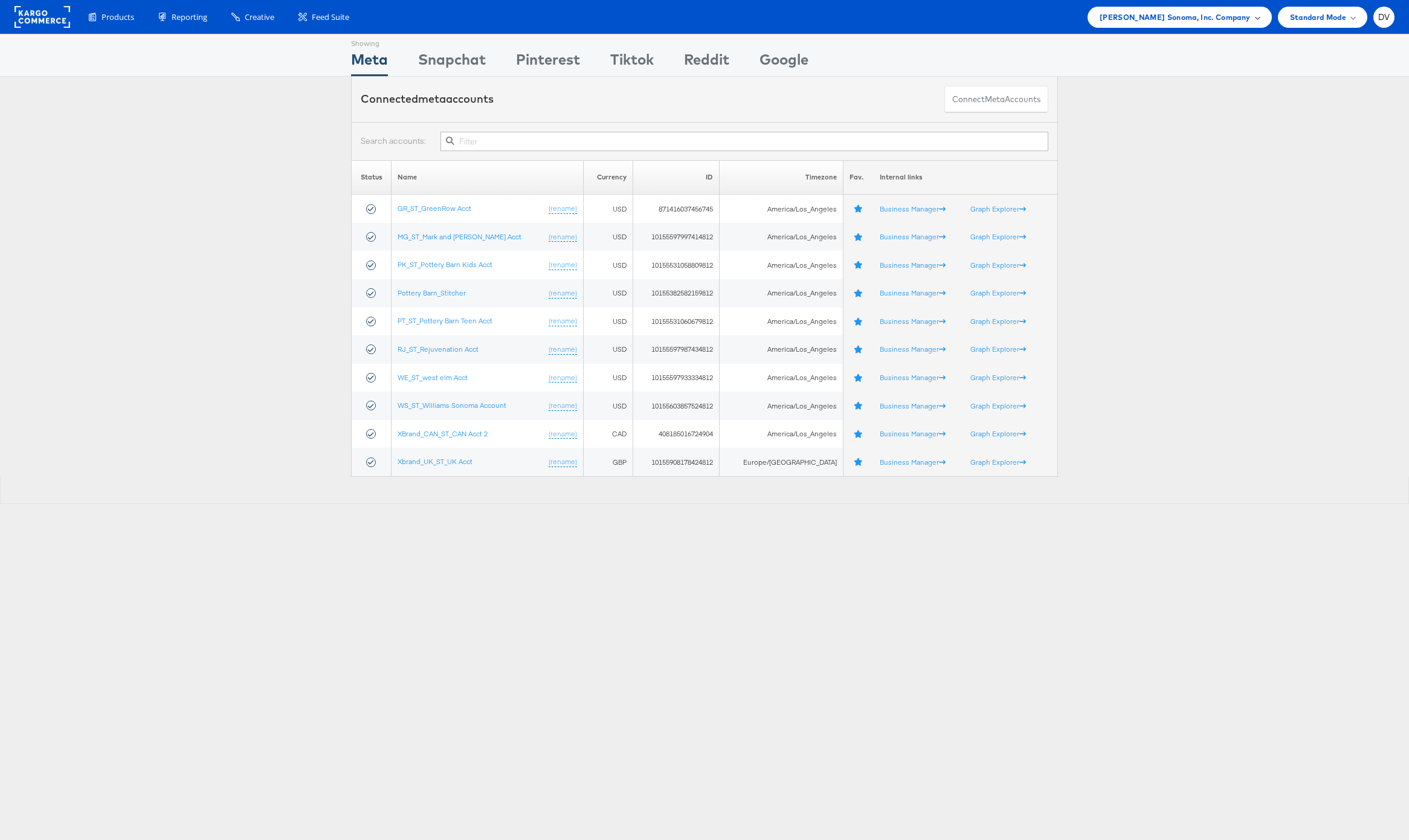
click at [1174, 23] on span "[PERSON_NAME] Sonoma, Inc. Company" at bounding box center [1174, 16] width 151 height 12
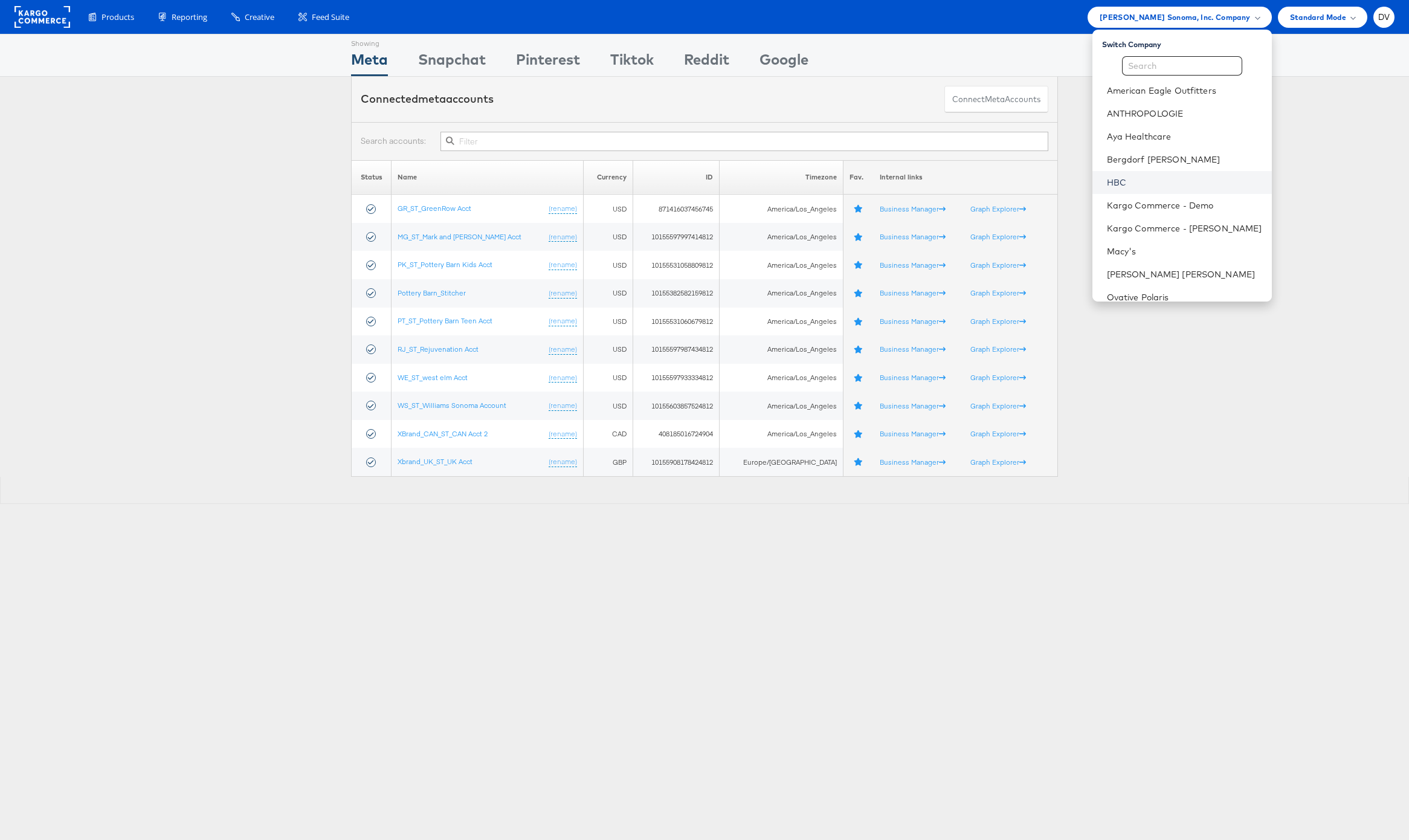
click at [1150, 187] on link "HBC" at bounding box center [1185, 183] width 156 height 12
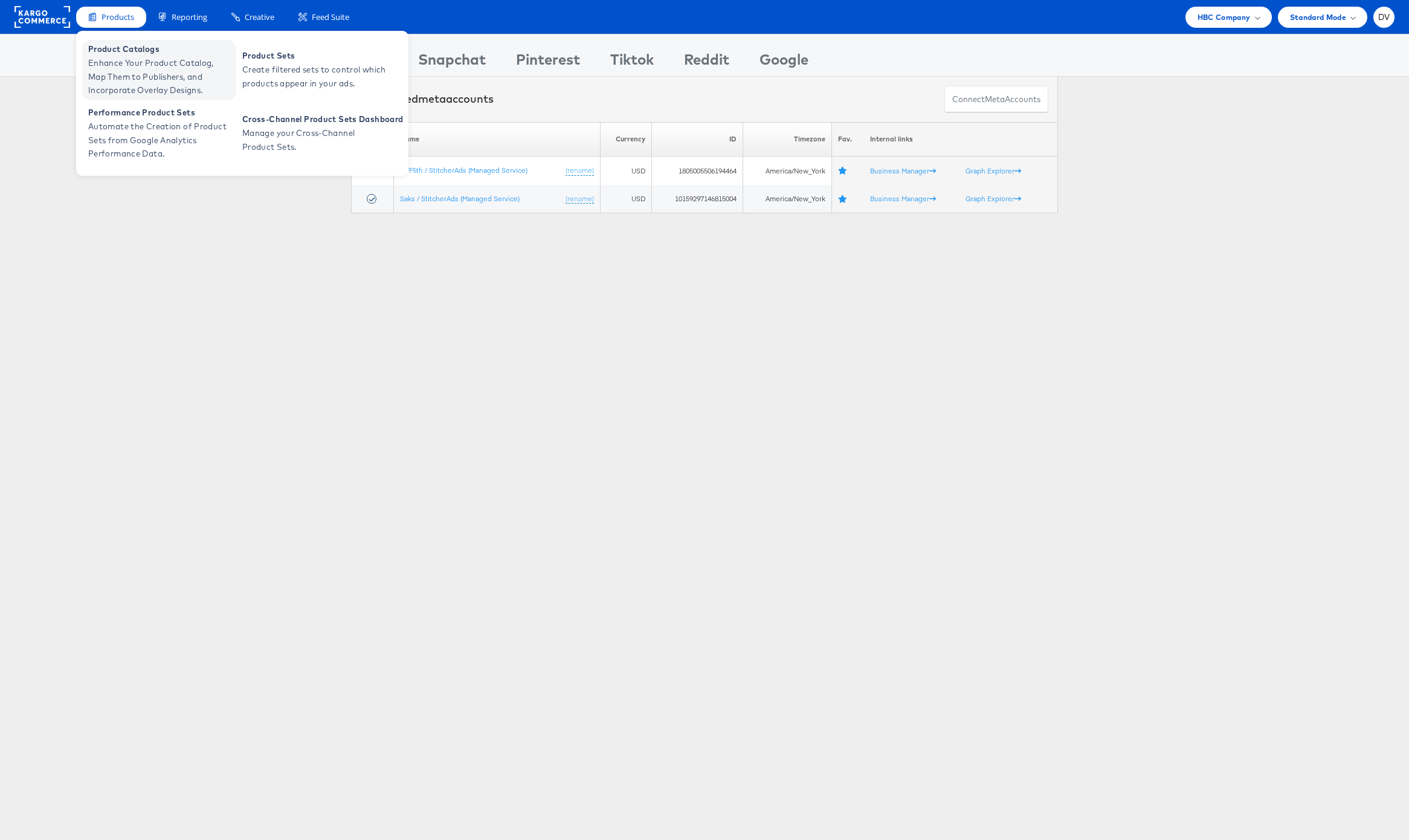
click at [131, 68] on span "Enhance Your Product Catalog, Map Them to Publishers, and Incorporate Overlay D…" at bounding box center [161, 76] width 145 height 41
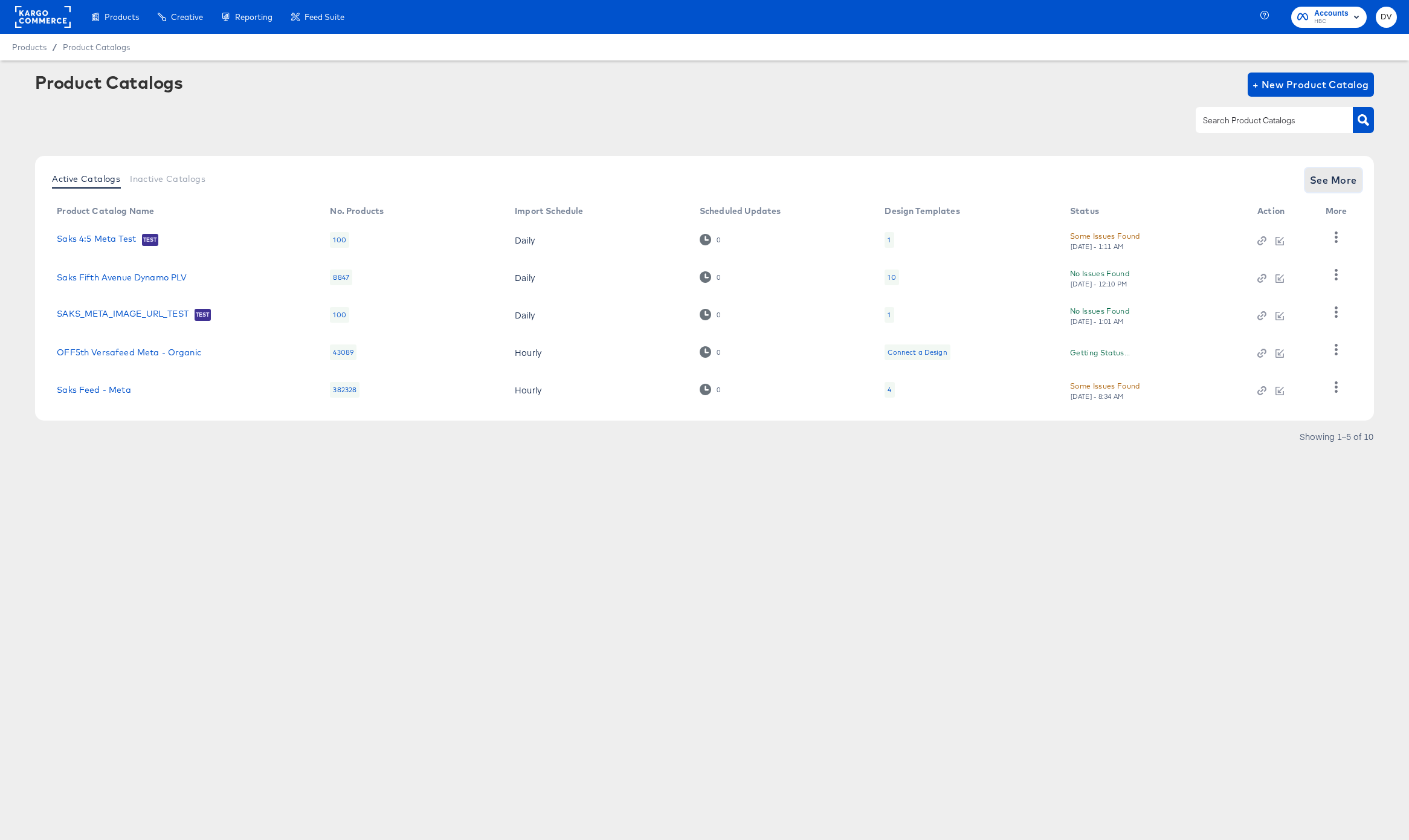
click at [1335, 175] on span "See More" at bounding box center [1333, 181] width 47 height 17
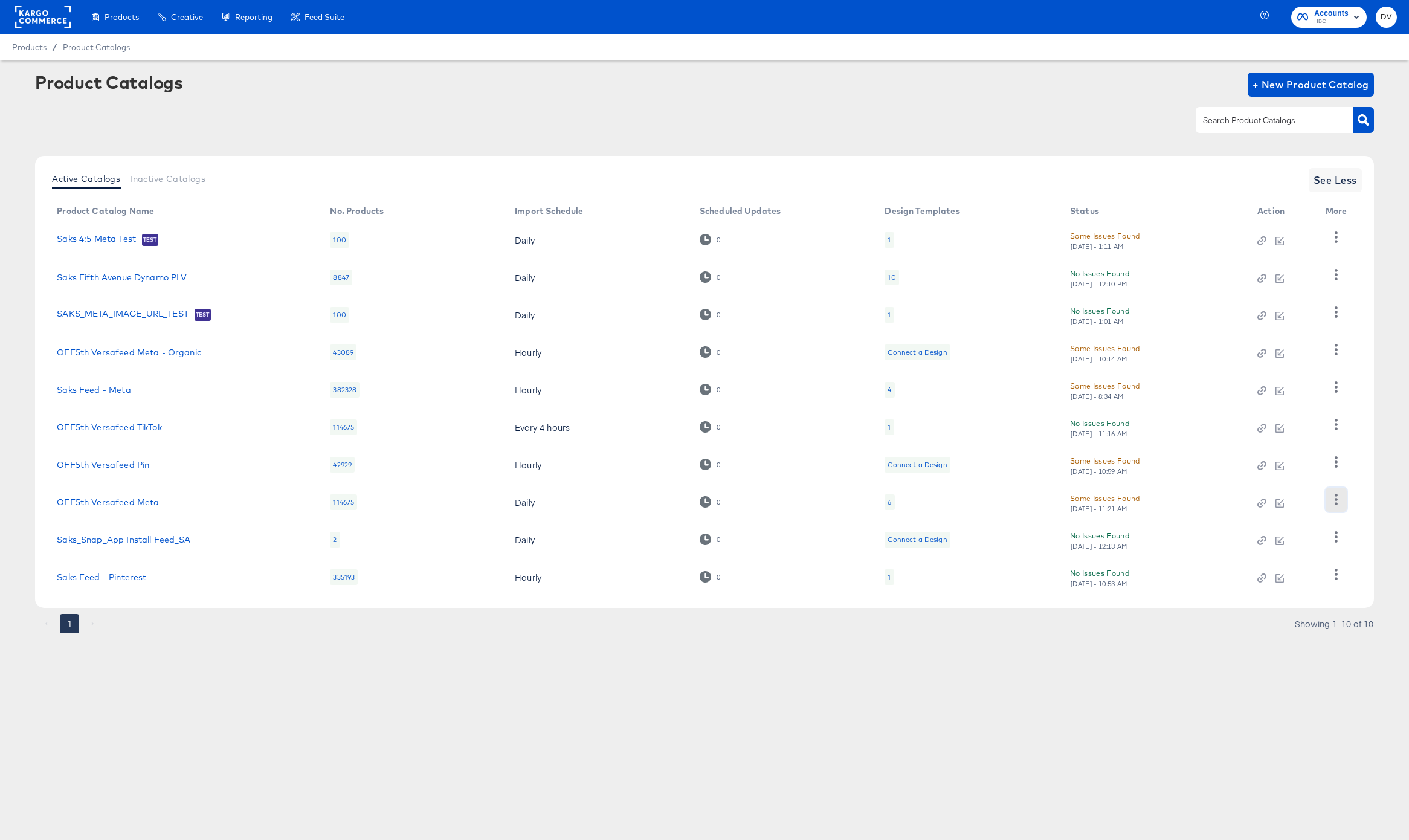
click at [1338, 494] on icon "button" at bounding box center [1336, 500] width 12 height 12
click at [1271, 422] on div "Business Manager" at bounding box center [1287, 420] width 121 height 19
click at [586, 134] on div "Product Catalogs + New Product Catalog" at bounding box center [704, 109] width 1338 height 74
click at [1239, 125] on input "text" at bounding box center [1265, 120] width 129 height 13
type input "S"
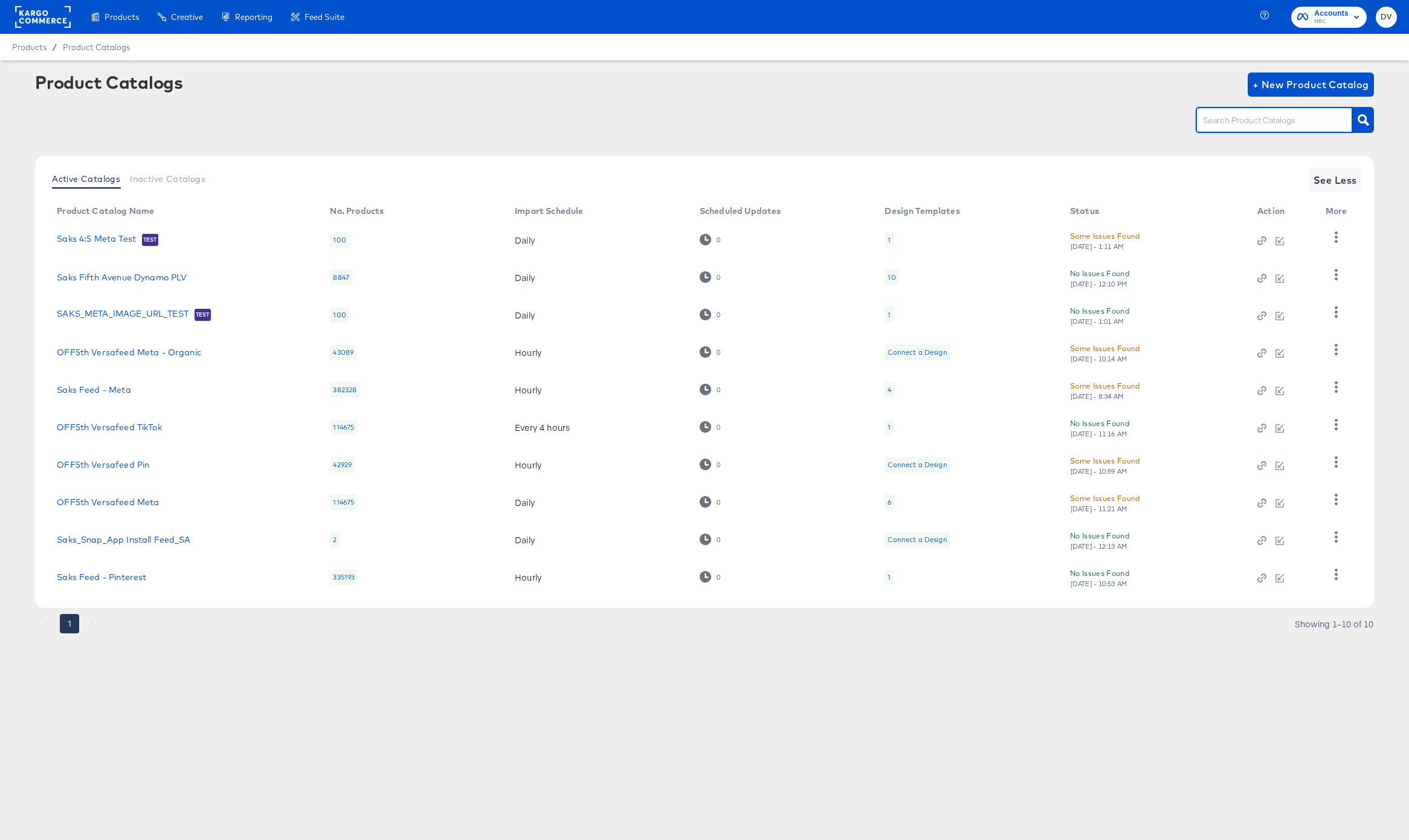
click at [37, 14] on rect at bounding box center [43, 16] width 56 height 22
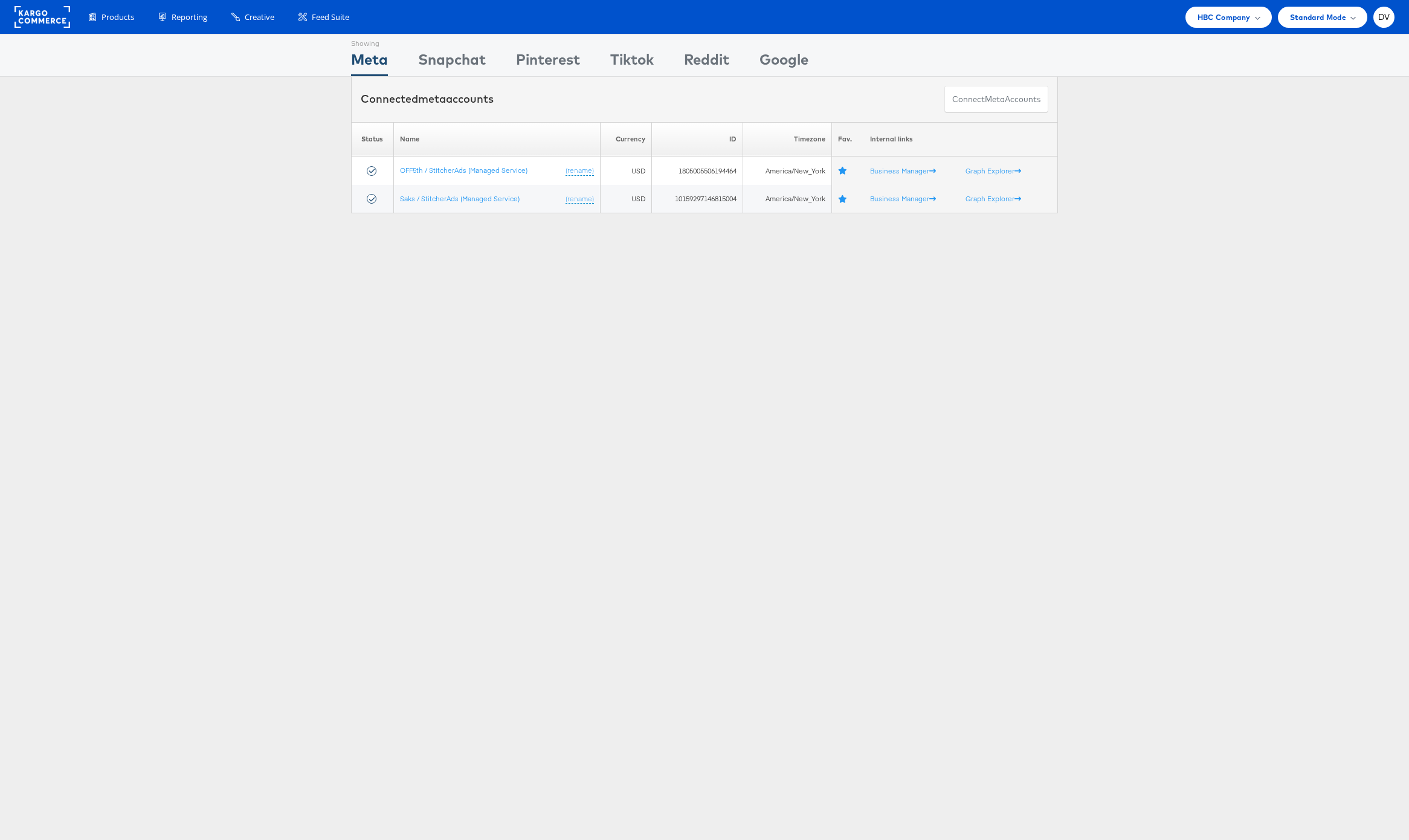
click at [1203, 50] on div "Showing Meta Showing [GEOGRAPHIC_DATA] Showing Pinterest Showing Tiktok Showing…" at bounding box center [704, 55] width 1409 height 43
click at [1213, 14] on span "HBC Company" at bounding box center [1224, 16] width 53 height 12
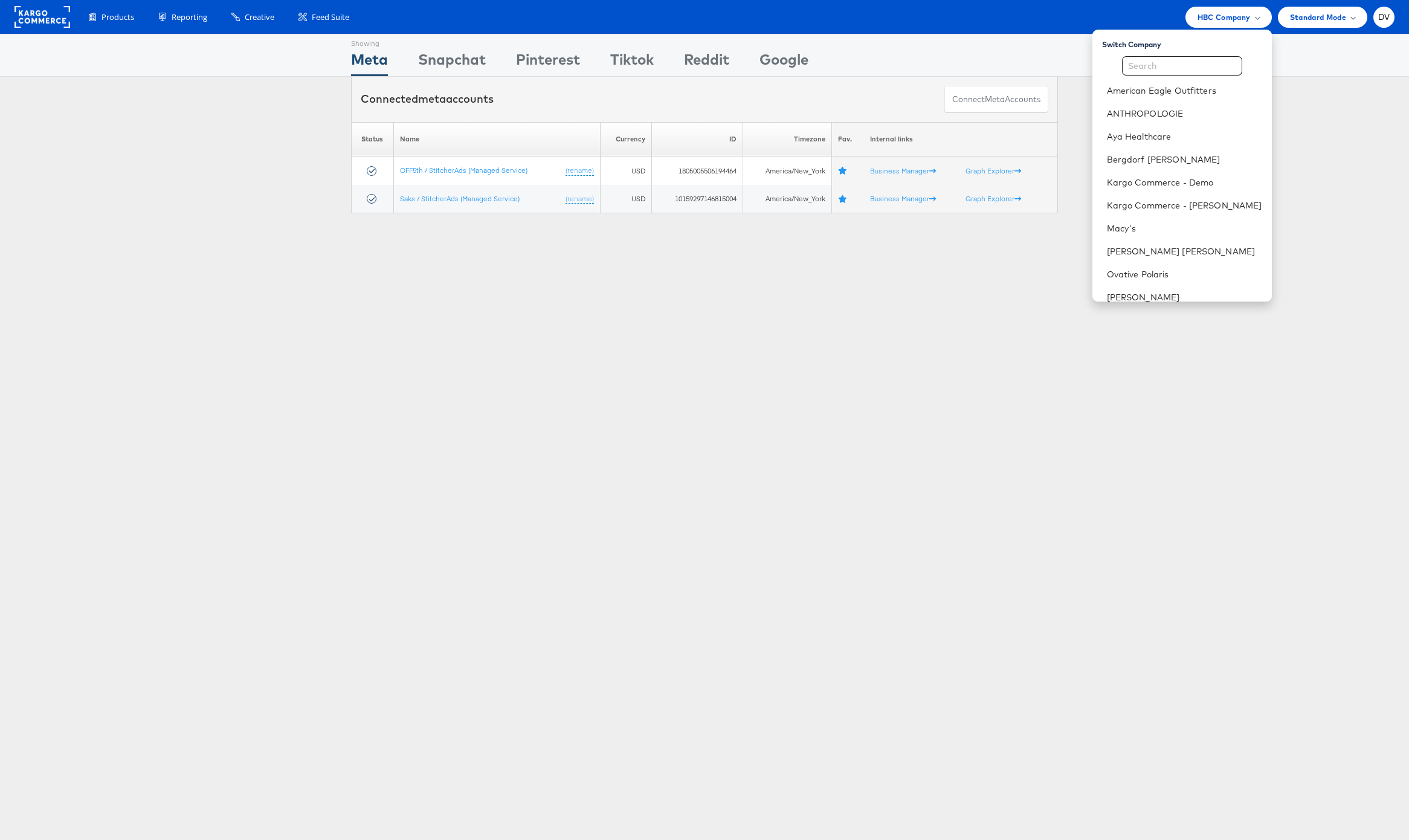
scroll to position [170, 0]
click at [1187, 243] on link "[PERSON_NAME] Sonoma, Inc." at bounding box center [1185, 242] width 156 height 12
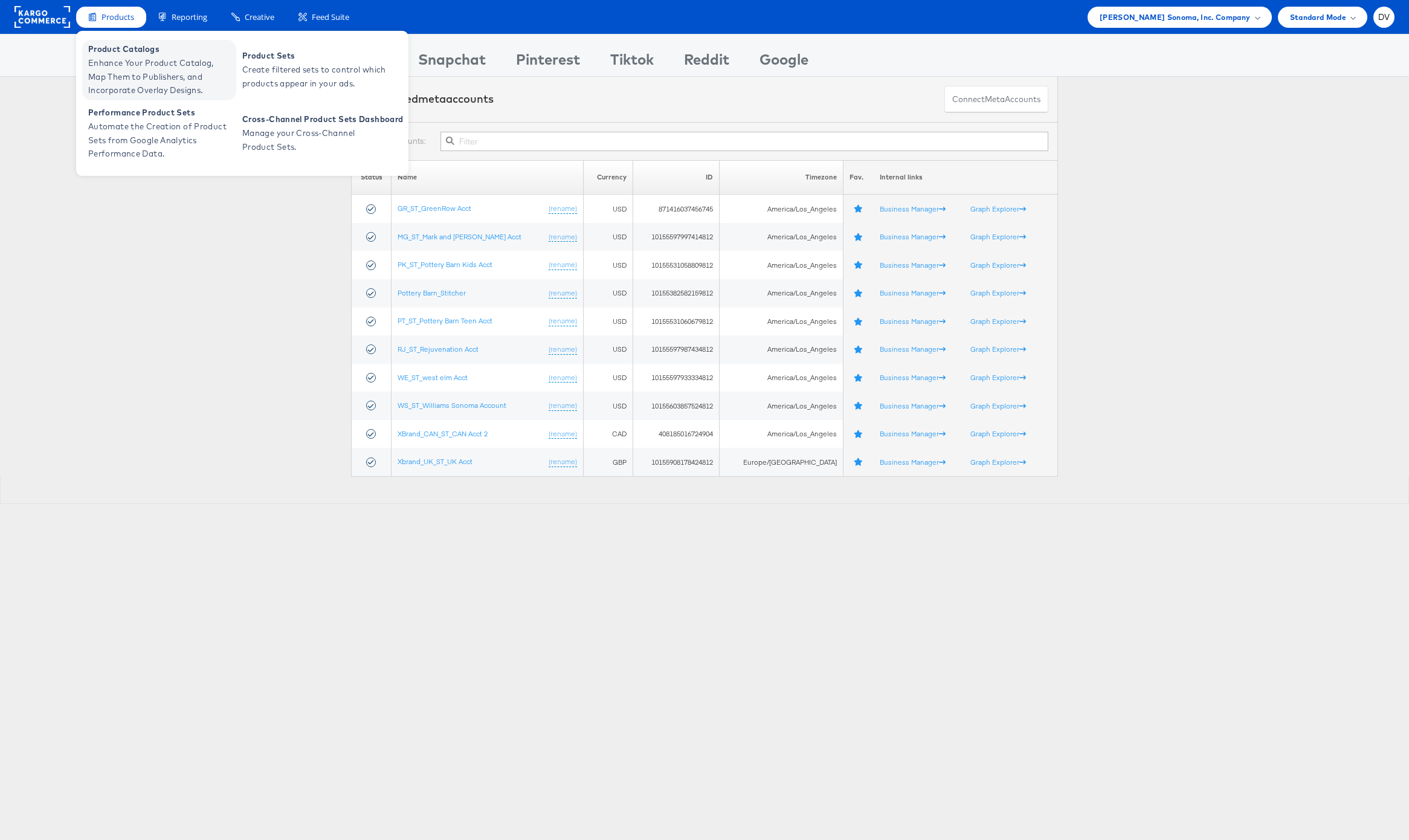
click at [127, 50] on span "Product Catalogs" at bounding box center [161, 49] width 145 height 13
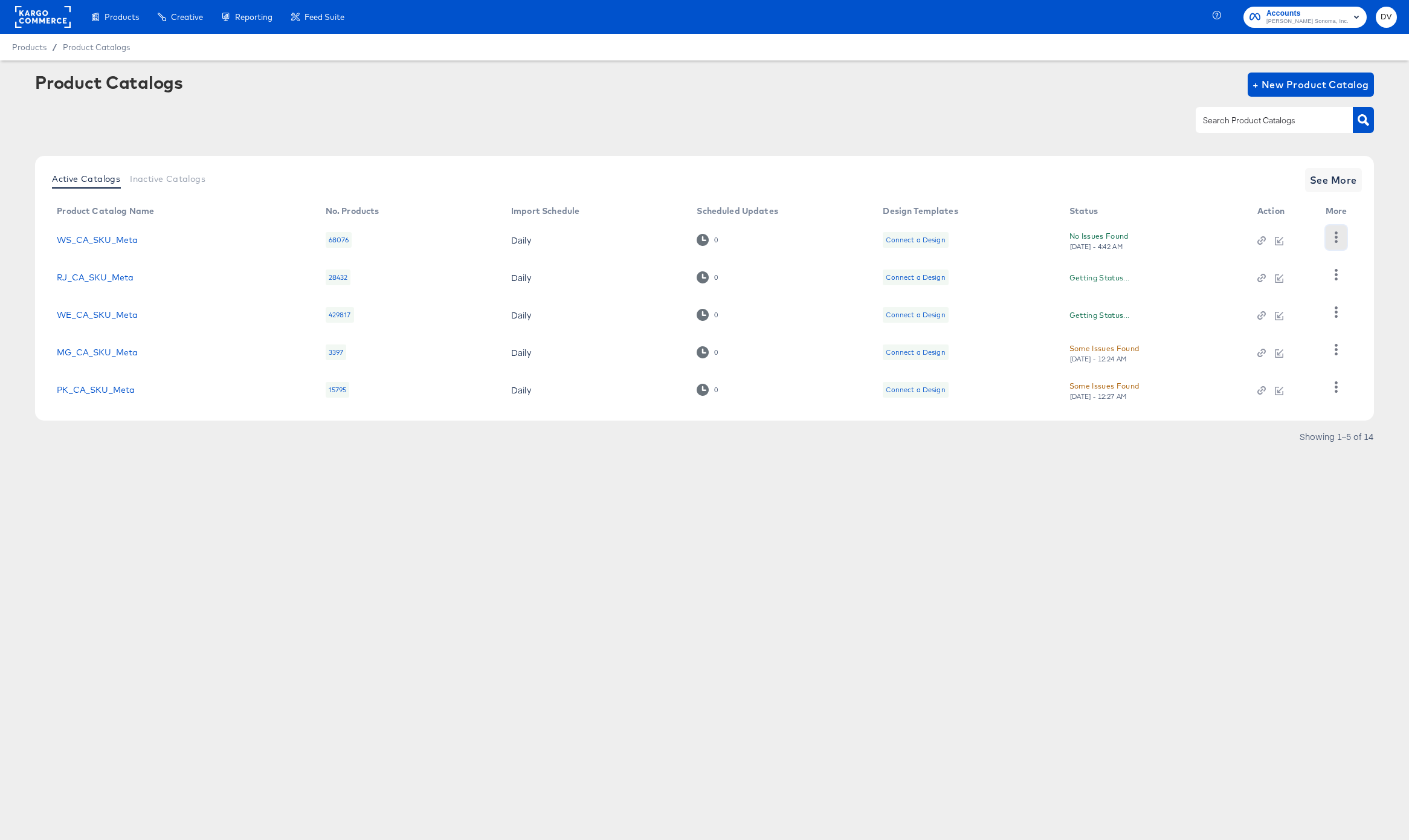
click at [1339, 234] on icon "button" at bounding box center [1336, 237] width 12 height 12
click at [1244, 175] on div "Active Catalogs Inactive Catalogs See More" at bounding box center [704, 180] width 1314 height 24
click at [1318, 177] on span "See More" at bounding box center [1333, 181] width 47 height 17
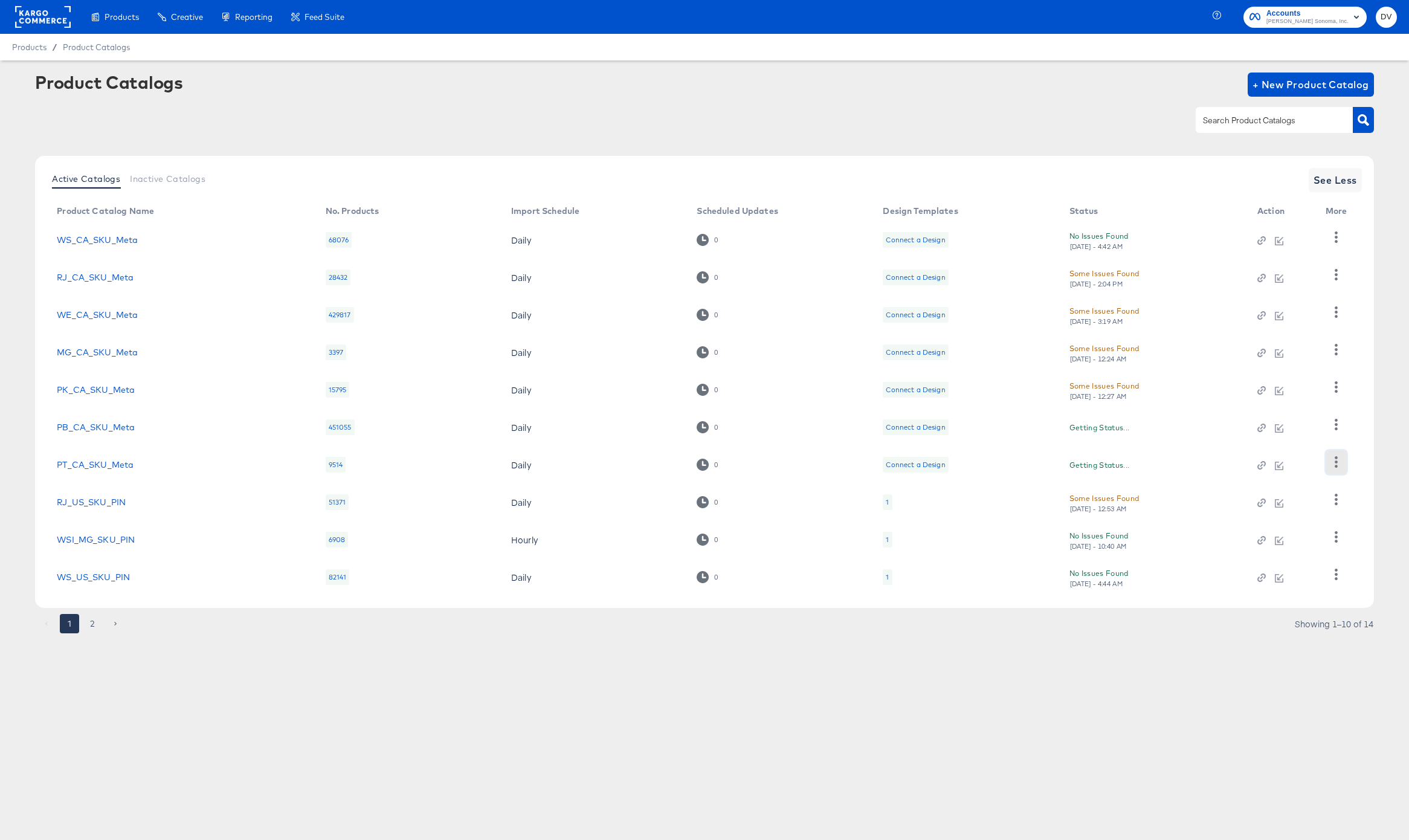
click at [1335, 459] on icon "button" at bounding box center [1336, 462] width 12 height 12
click at [1276, 388] on div "Business Manager" at bounding box center [1287, 383] width 121 height 19
click at [1135, 669] on article "Product Catalogs + New Product Catalog Active Catalogs Inactive Catalogs See Le…" at bounding box center [704, 368] width 1409 height 615
click at [92, 621] on button "2" at bounding box center [92, 624] width 19 height 19
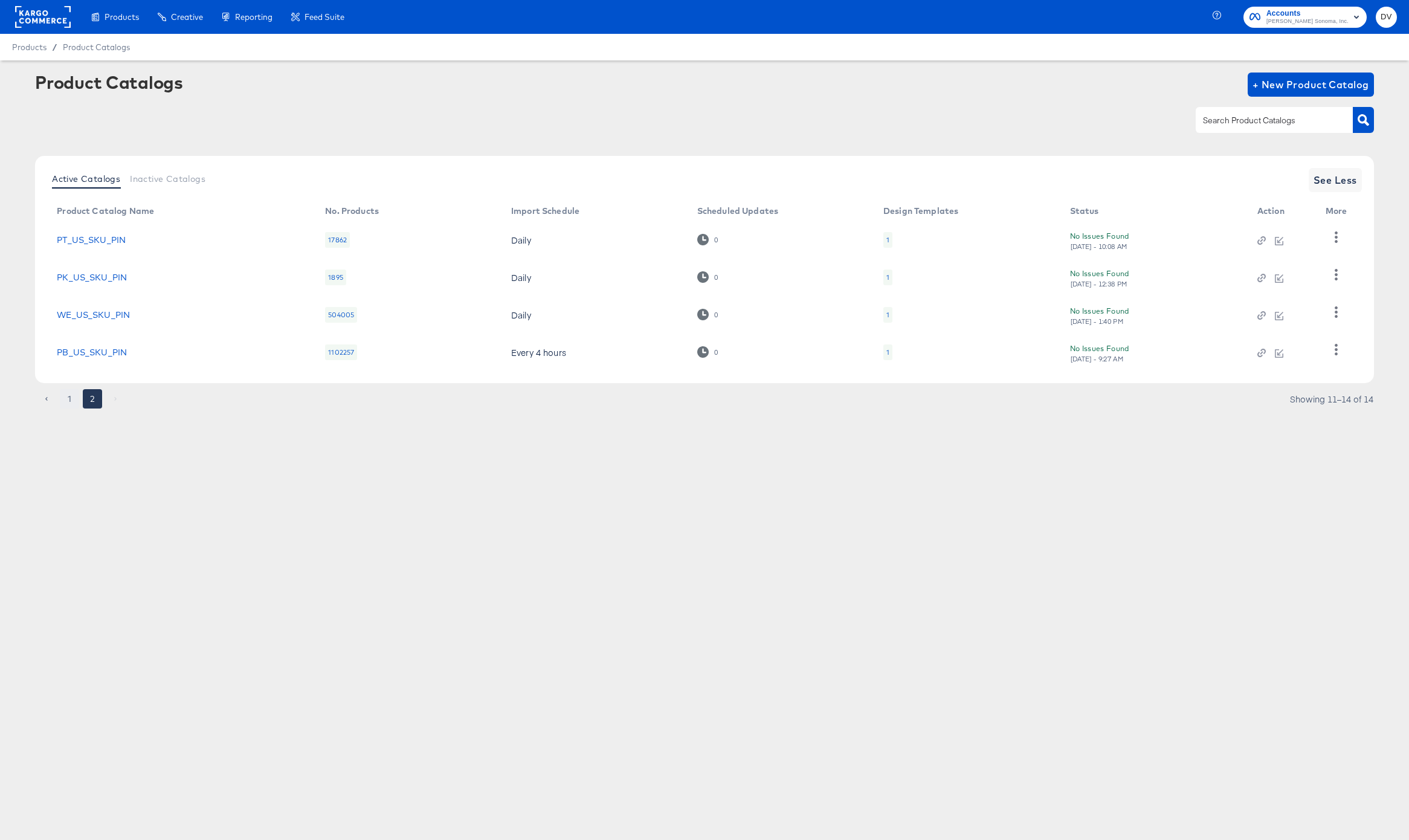
click at [68, 401] on button "1" at bounding box center [69, 399] width 19 height 19
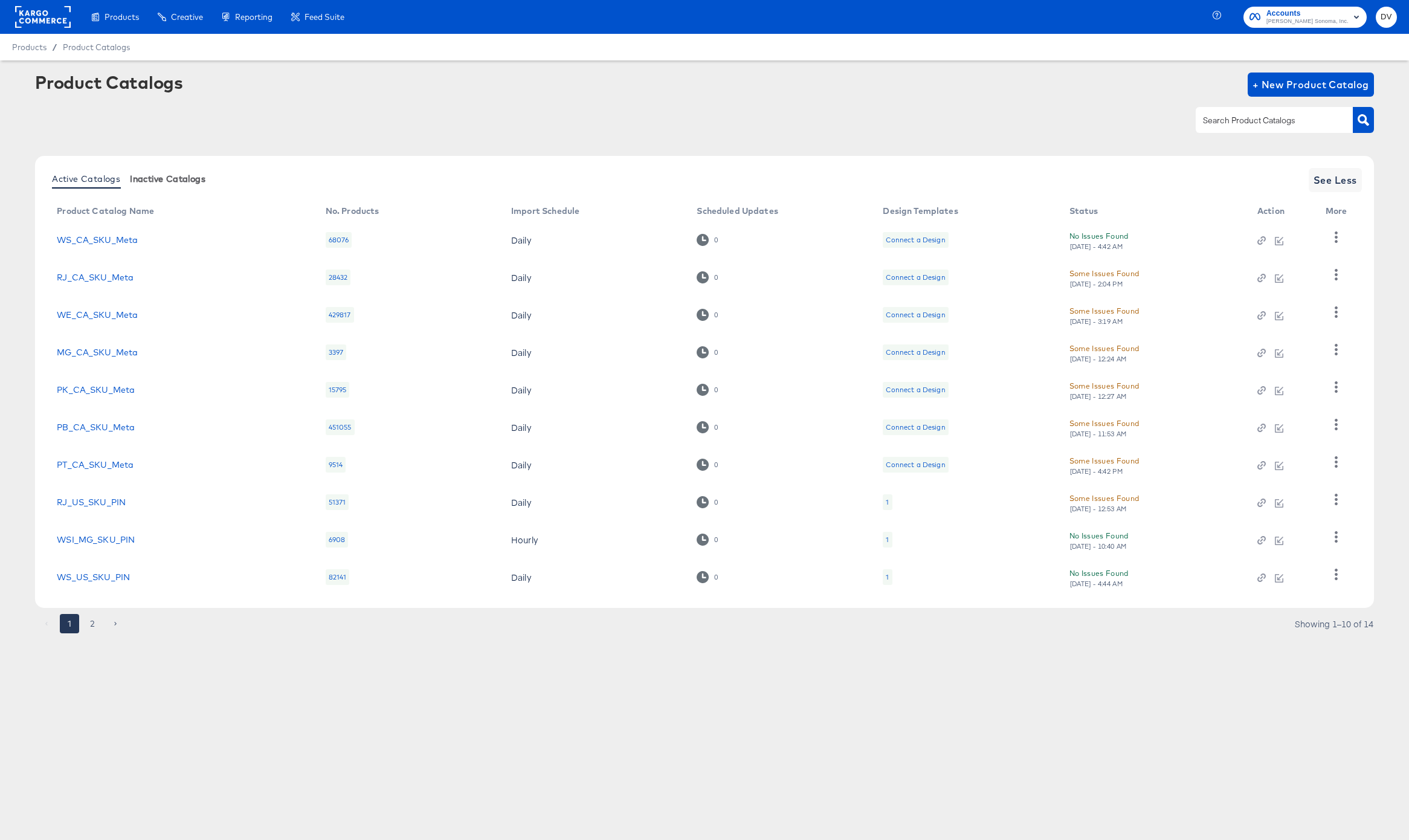
click at [156, 180] on span "Inactive Catalogs" at bounding box center [167, 179] width 76 height 10
click at [1311, 114] on input "text" at bounding box center [1265, 120] width 129 height 13
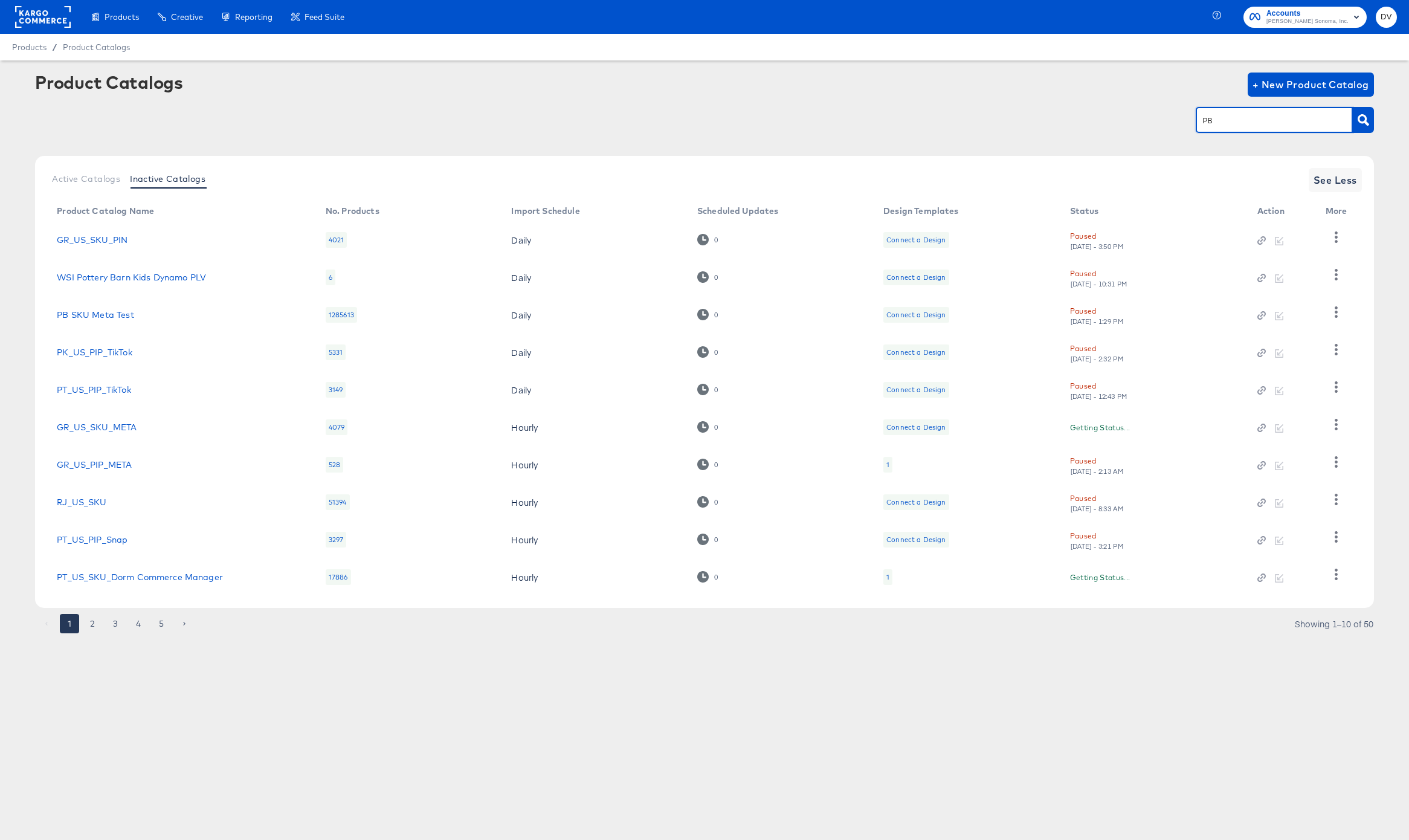
type input "PB"
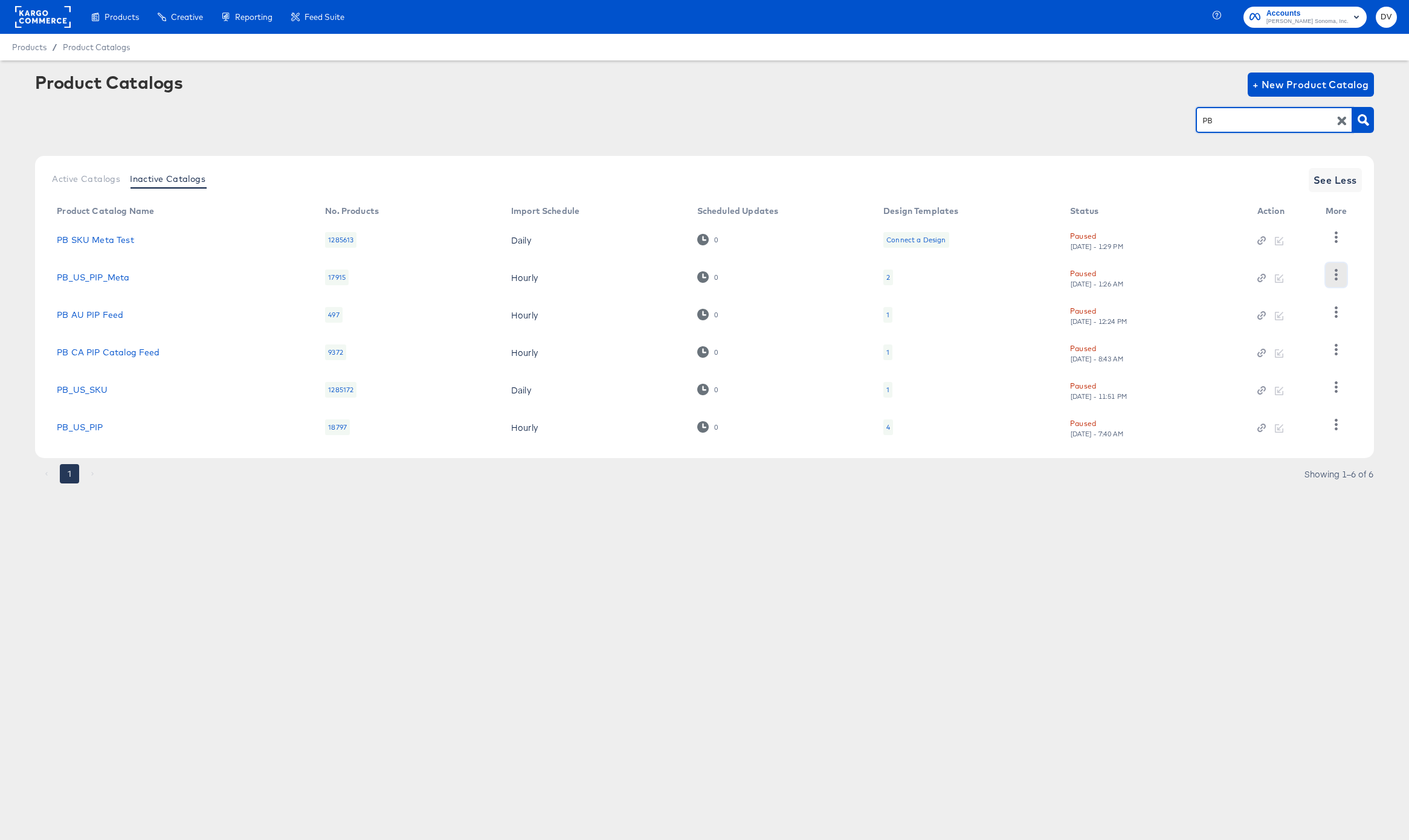
click at [1336, 283] on button "button" at bounding box center [1336, 274] width 21 height 24
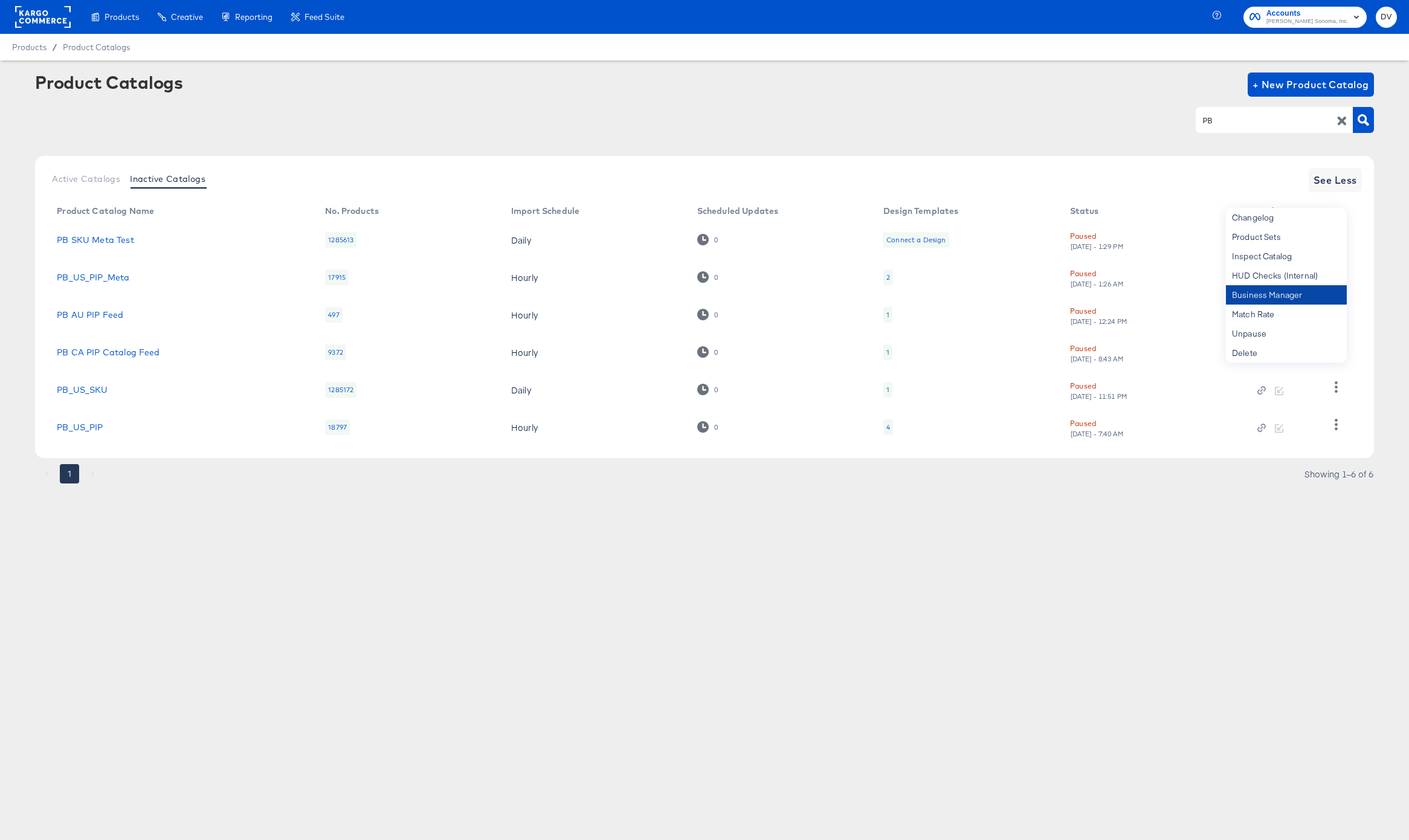
click at [1324, 287] on div "Business Manager" at bounding box center [1287, 295] width 121 height 19
click at [780, 97] on div at bounding box center [704, 97] width 1338 height 1
click at [108, 182] on span "Active Catalogs" at bounding box center [86, 179] width 68 height 10
